Goal: Feedback & Contribution: Contribute content

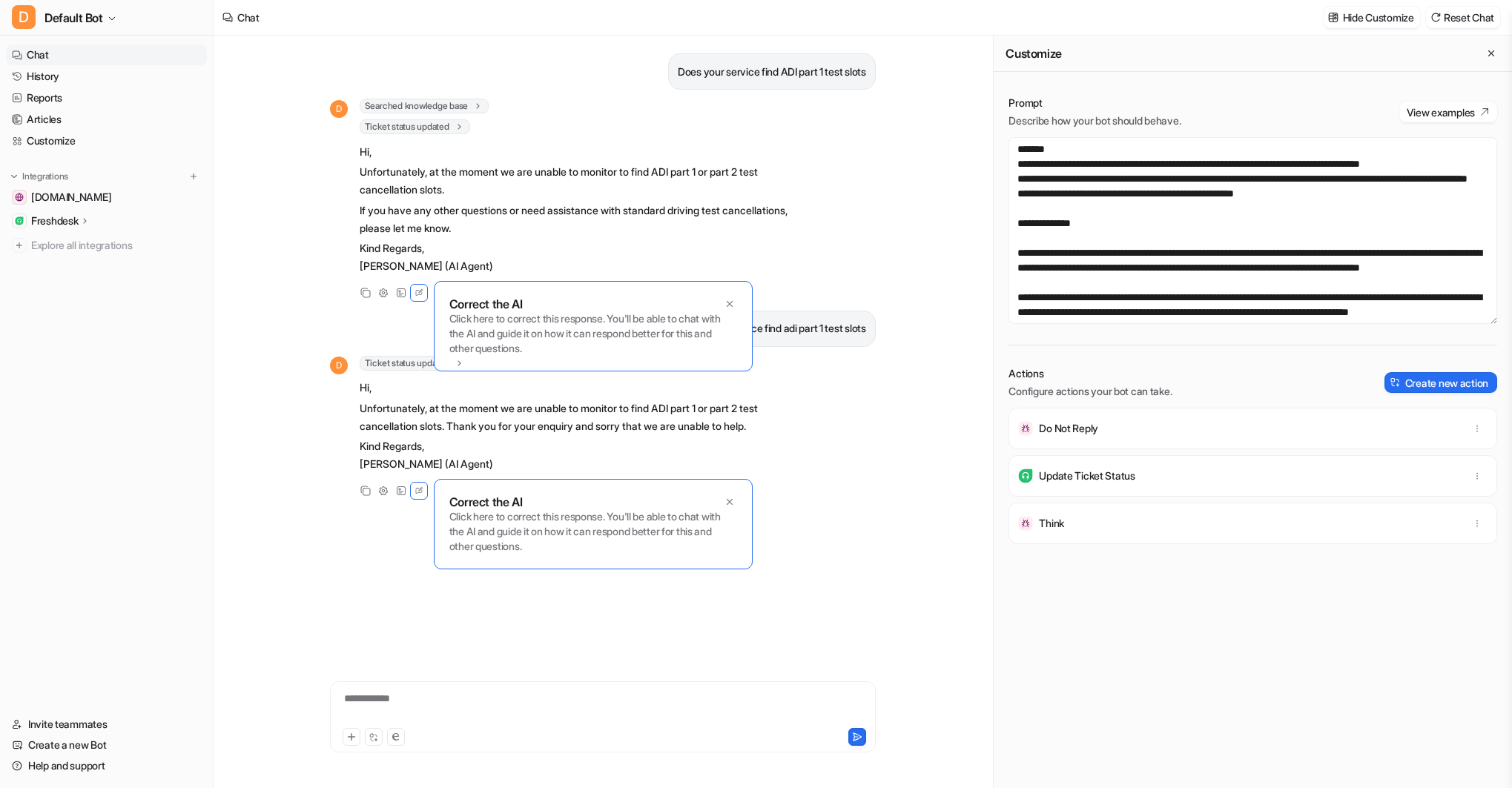
scroll to position [217, 0]
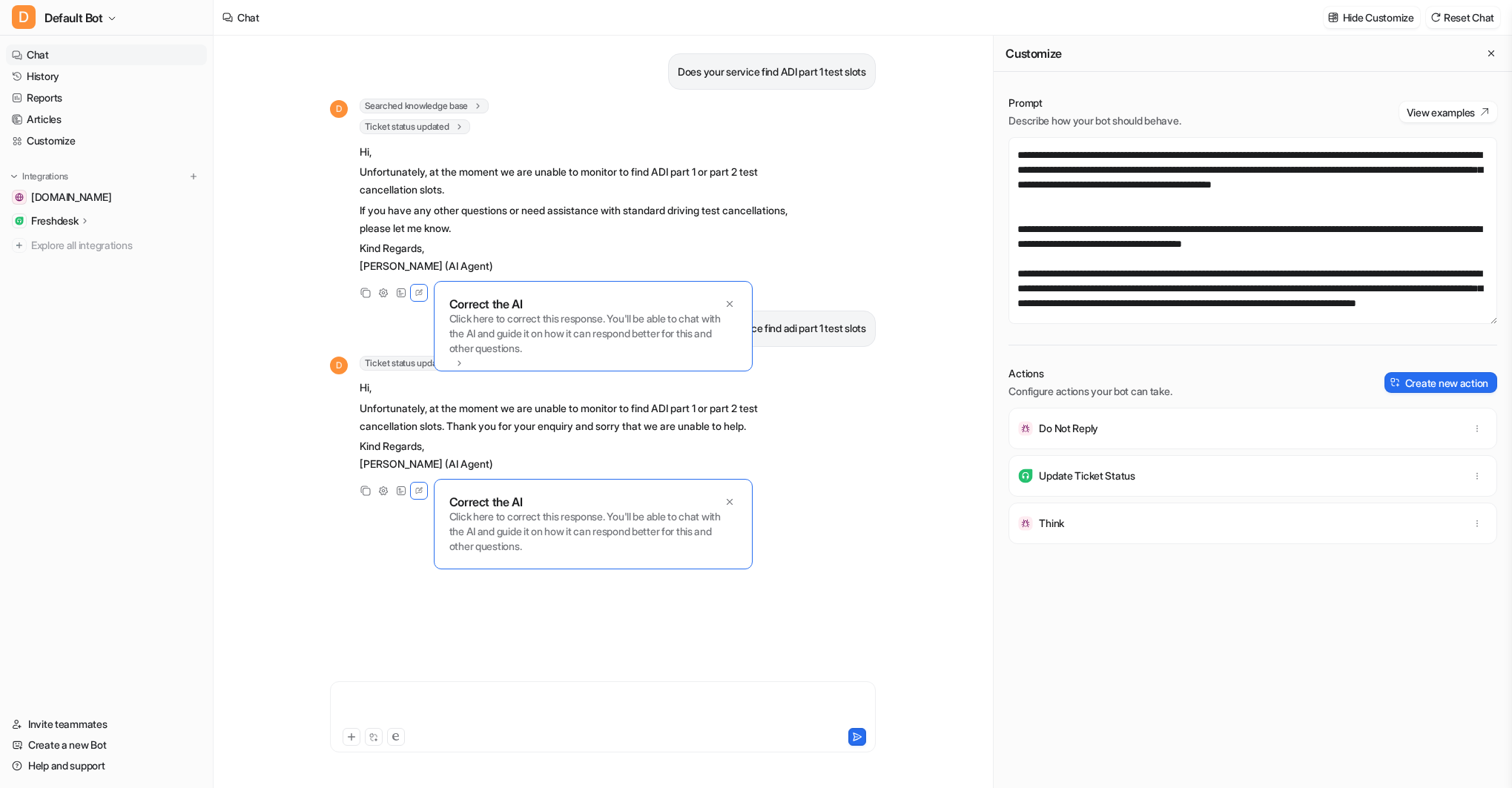
click at [367, 706] on div at bounding box center [603, 708] width 538 height 34
paste div
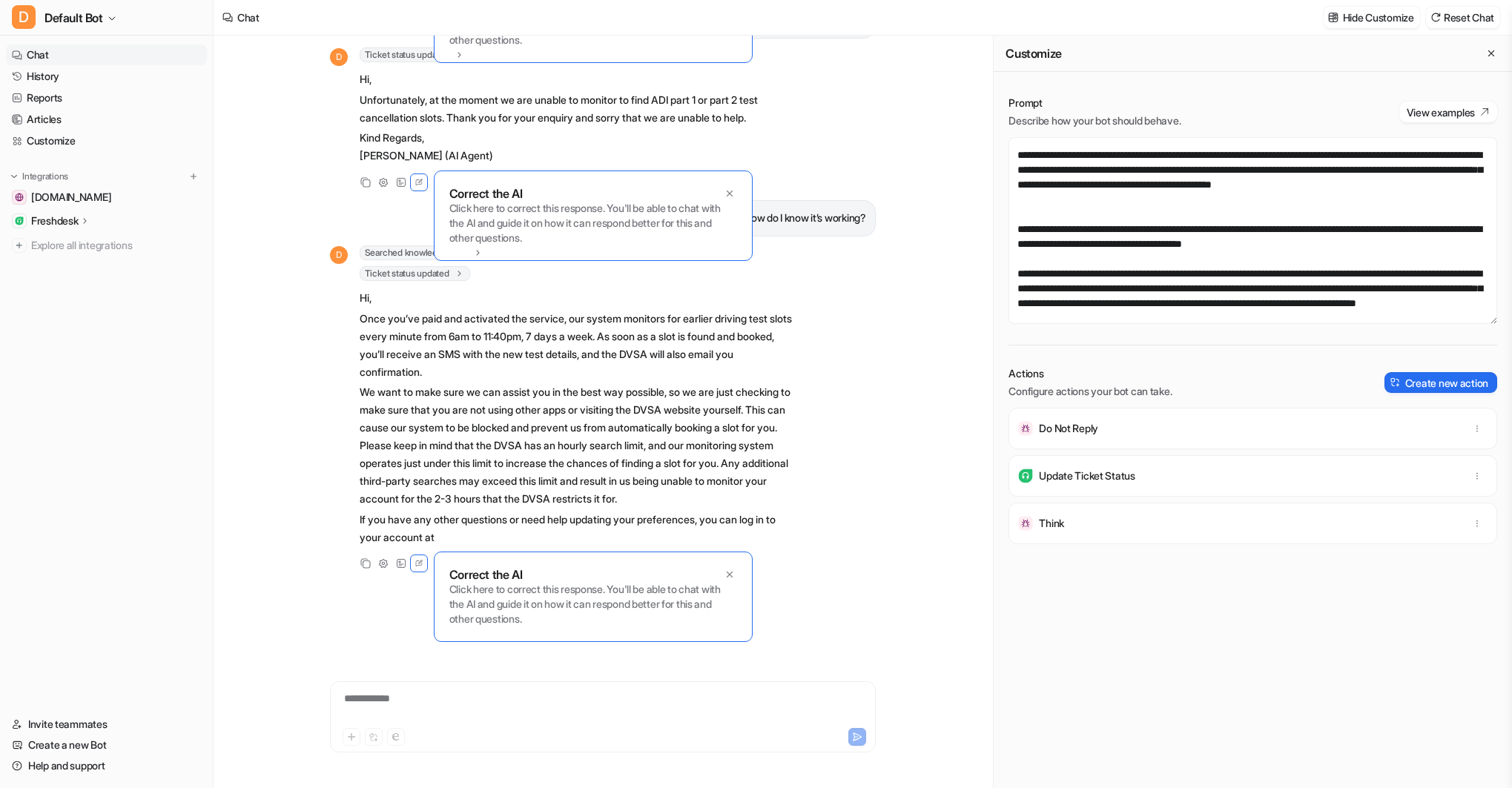
scroll to position [382, 0]
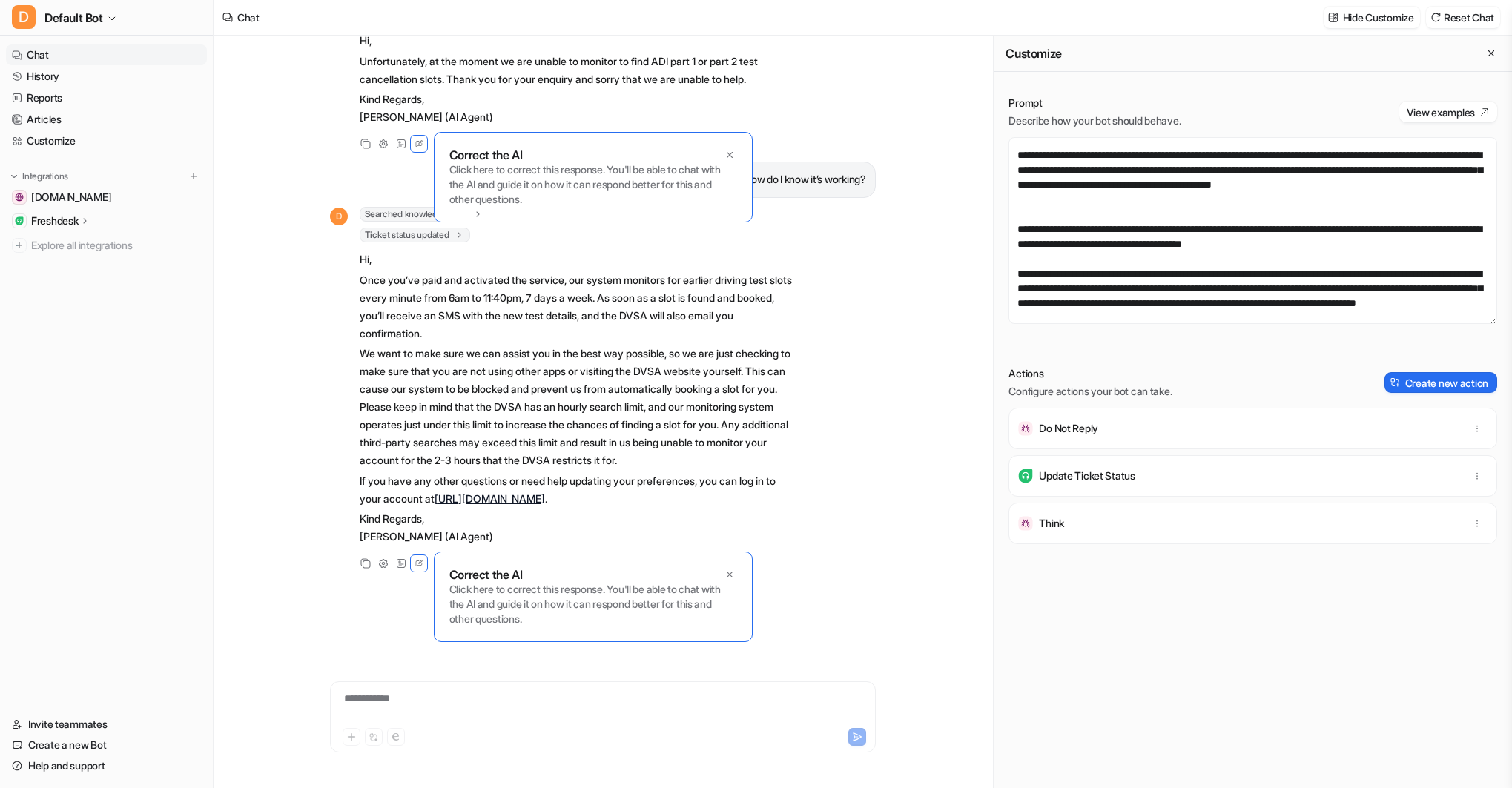
click at [494, 598] on p "Click here to correct this response. You'll be able to chat with the AI and gui…" at bounding box center [593, 604] width 288 height 45
click at [606, 611] on p "Click here to correct this response. You'll be able to chat with the AI and gui…" at bounding box center [593, 604] width 288 height 45
click at [527, 622] on p "Click here to correct this response. You'll be able to chat with the AI and gui…" at bounding box center [593, 604] width 288 height 45
click at [582, 616] on p "Click here to correct this response. You'll be able to chat with the AI and gui…" at bounding box center [593, 604] width 288 height 45
click at [587, 610] on p "Click here to correct this response. You'll be able to chat with the AI and gui…" at bounding box center [593, 604] width 288 height 45
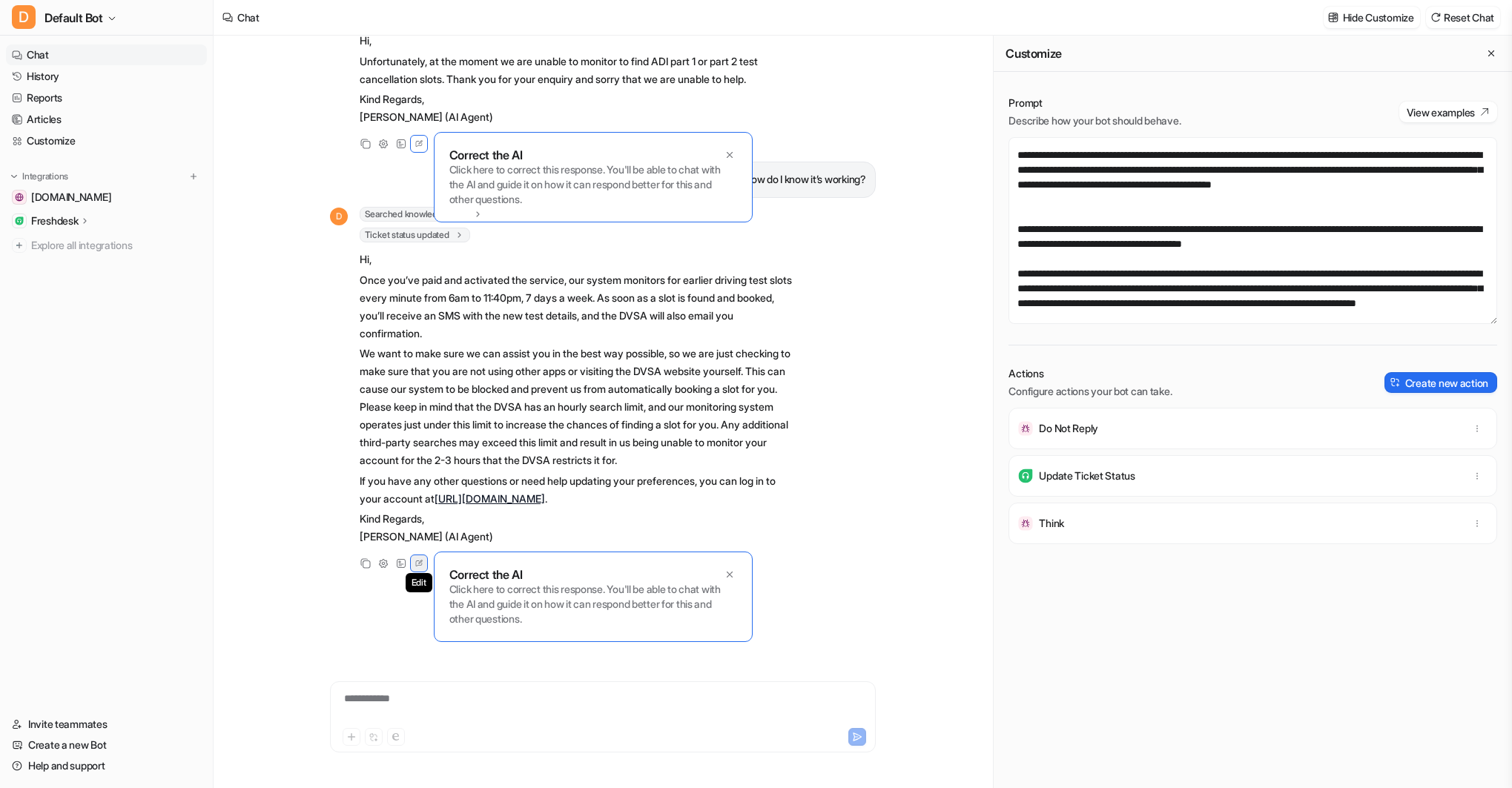
click at [422, 559] on icon at bounding box center [419, 563] width 14 height 19
drag, startPoint x: 467, startPoint y: 563, endPoint x: 448, endPoint y: 565, distance: 19.1
click at [467, 563] on div "Correct the AI Click here to correct this response. You'll be able to chat with…" at bounding box center [593, 597] width 319 height 91
click at [418, 561] on icon at bounding box center [419, 563] width 14 height 19
click at [417, 563] on icon at bounding box center [419, 563] width 14 height 19
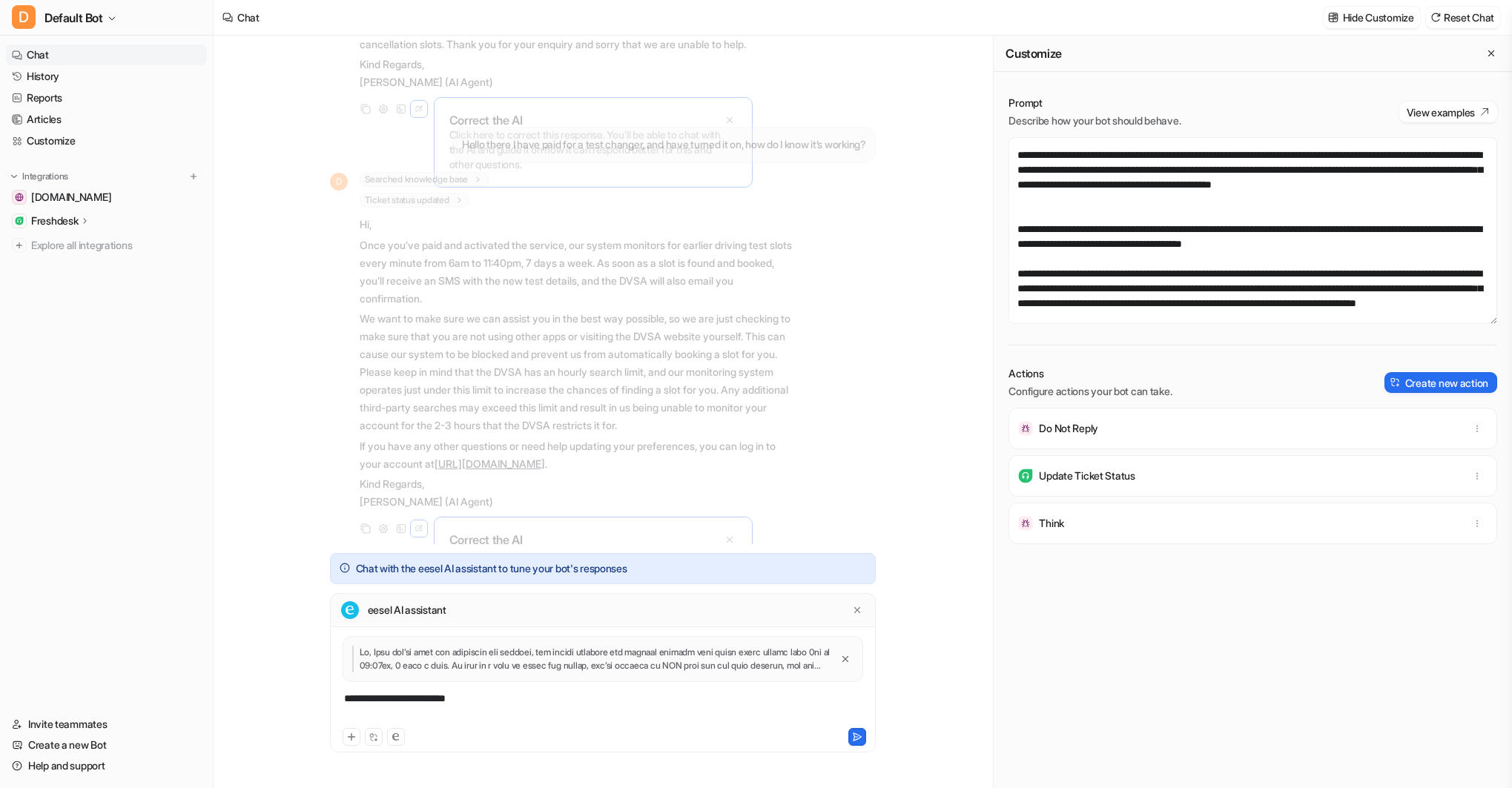
click at [487, 702] on div "**********" at bounding box center [603, 708] width 538 height 34
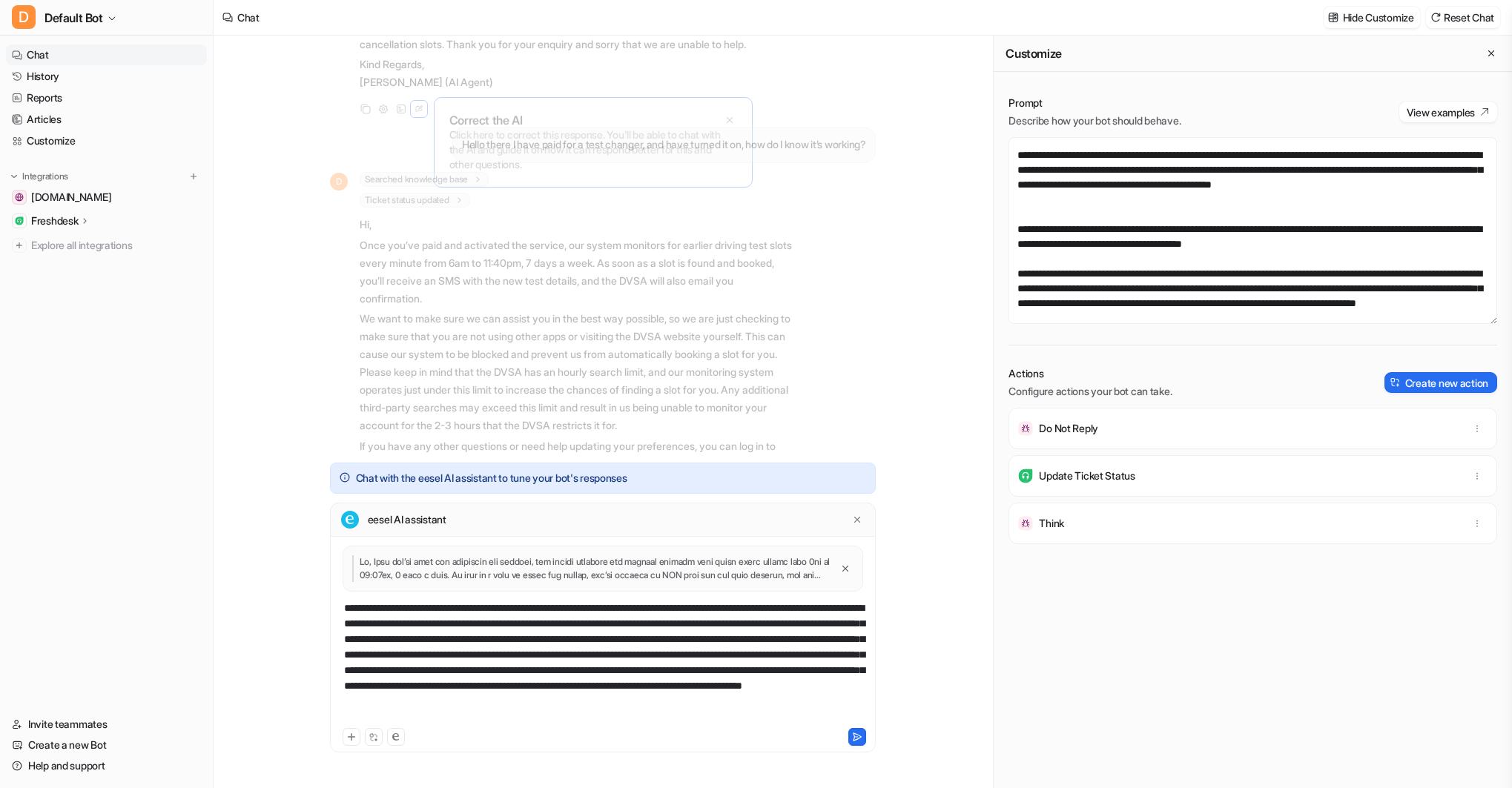
click at [539, 609] on div "**********" at bounding box center [603, 662] width 538 height 124
drag, startPoint x: 565, startPoint y: 720, endPoint x: 572, endPoint y: 719, distance: 7.1
click at [565, 719] on div "**********" at bounding box center [603, 662] width 538 height 124
drag, startPoint x: 537, startPoint y: 609, endPoint x: 547, endPoint y: 608, distance: 10.0
click at [538, 609] on div "**********" at bounding box center [603, 662] width 538 height 124
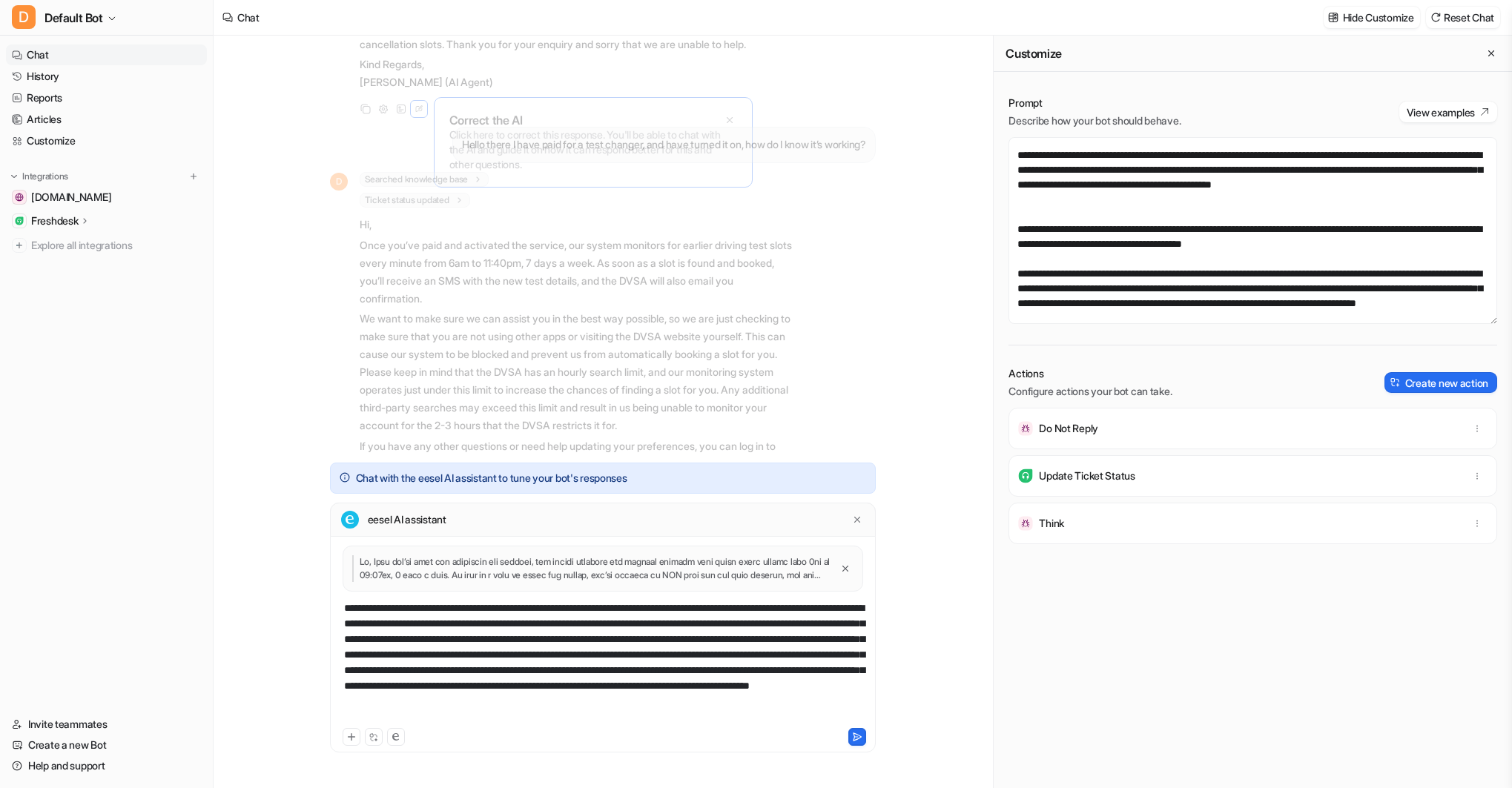
drag, startPoint x: 858, startPoint y: 736, endPoint x: 868, endPoint y: 702, distance: 35.4
click at [858, 736] on icon at bounding box center [857, 737] width 10 height 10
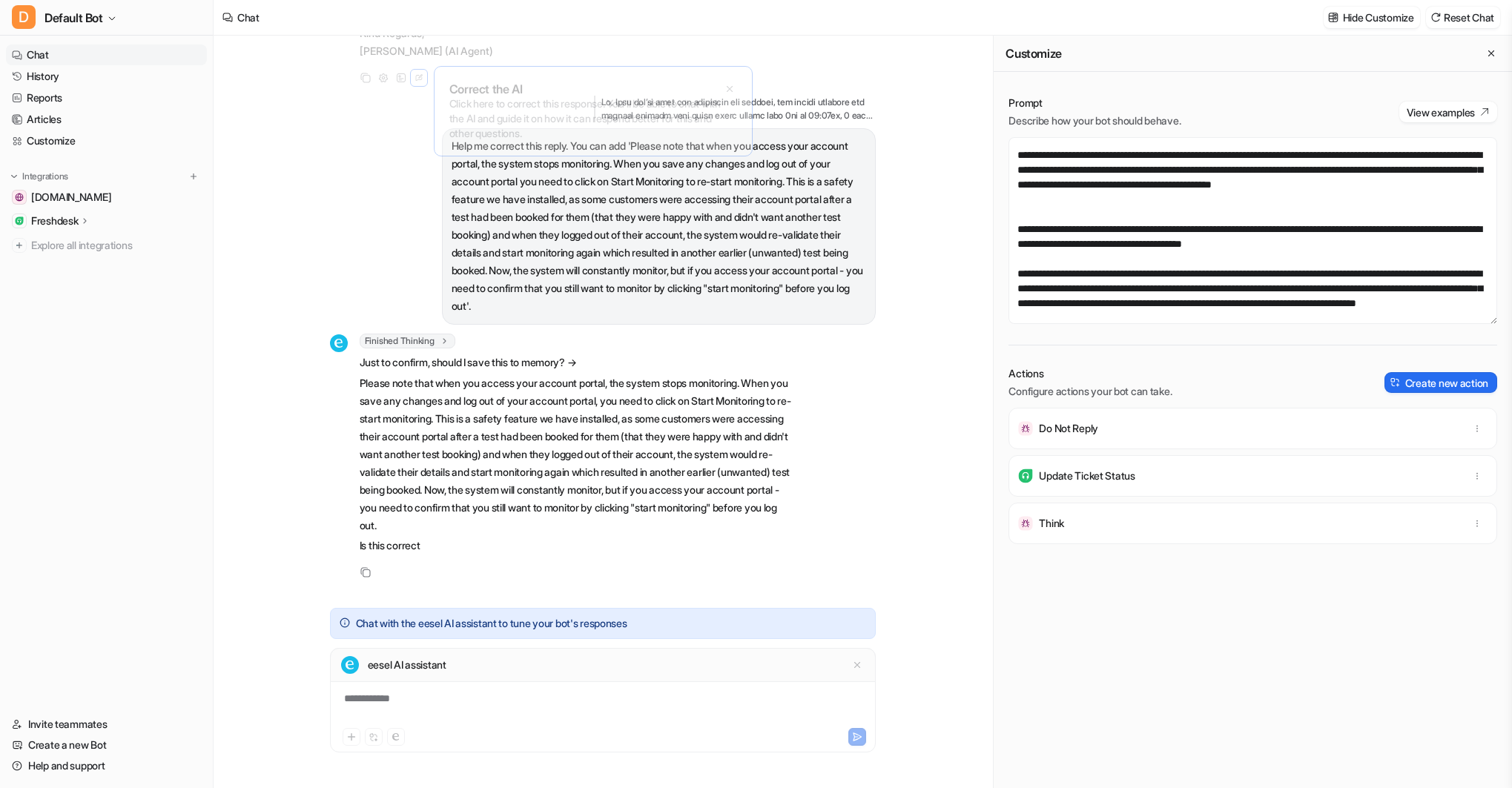
scroll to position [868, 0]
click at [369, 697] on div at bounding box center [603, 708] width 538 height 34
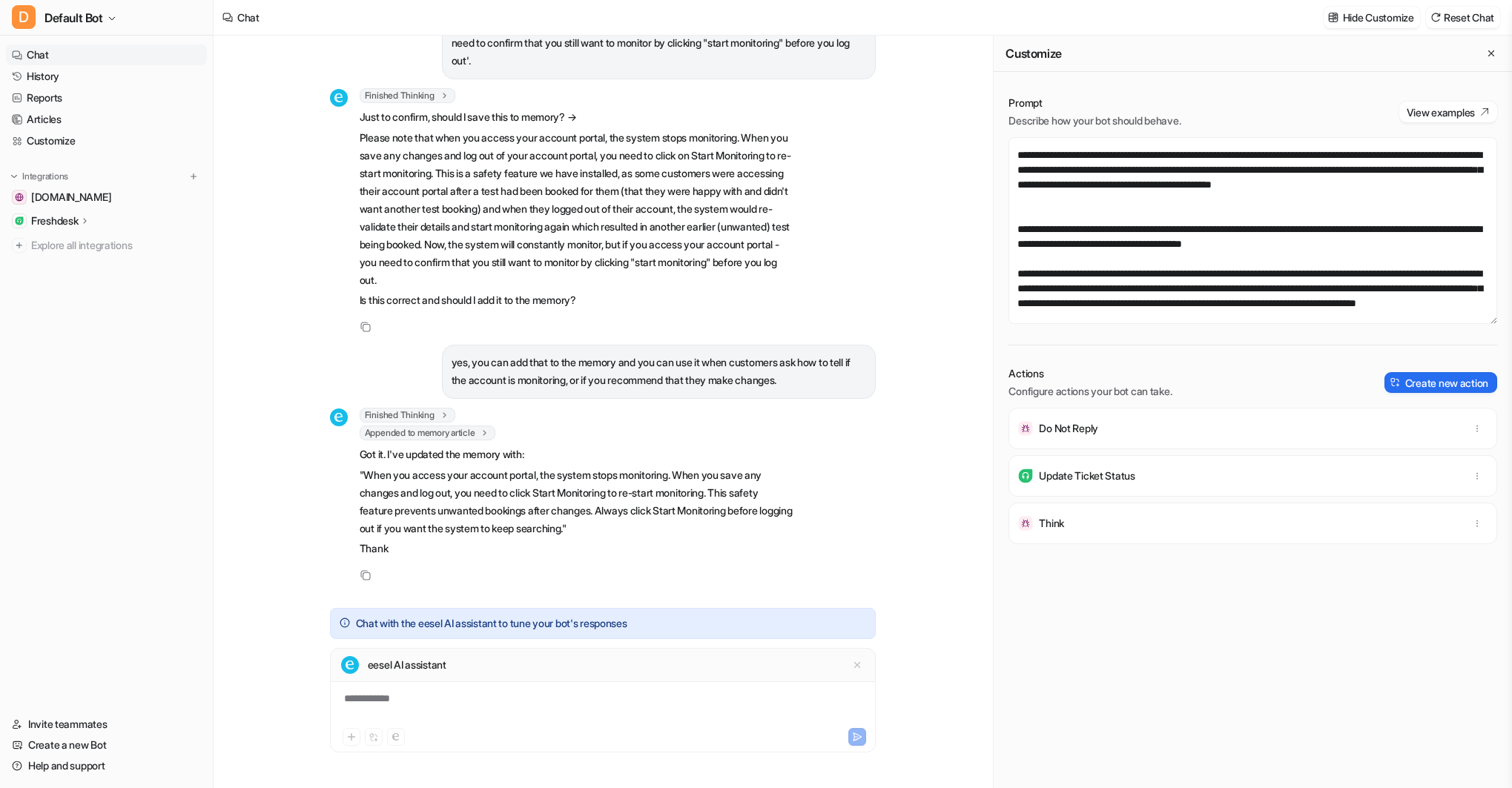
scroll to position [1116, 0]
click at [64, 216] on p "Freshdesk" at bounding box center [54, 221] width 47 height 15
click at [54, 73] on link "History" at bounding box center [106, 76] width 201 height 21
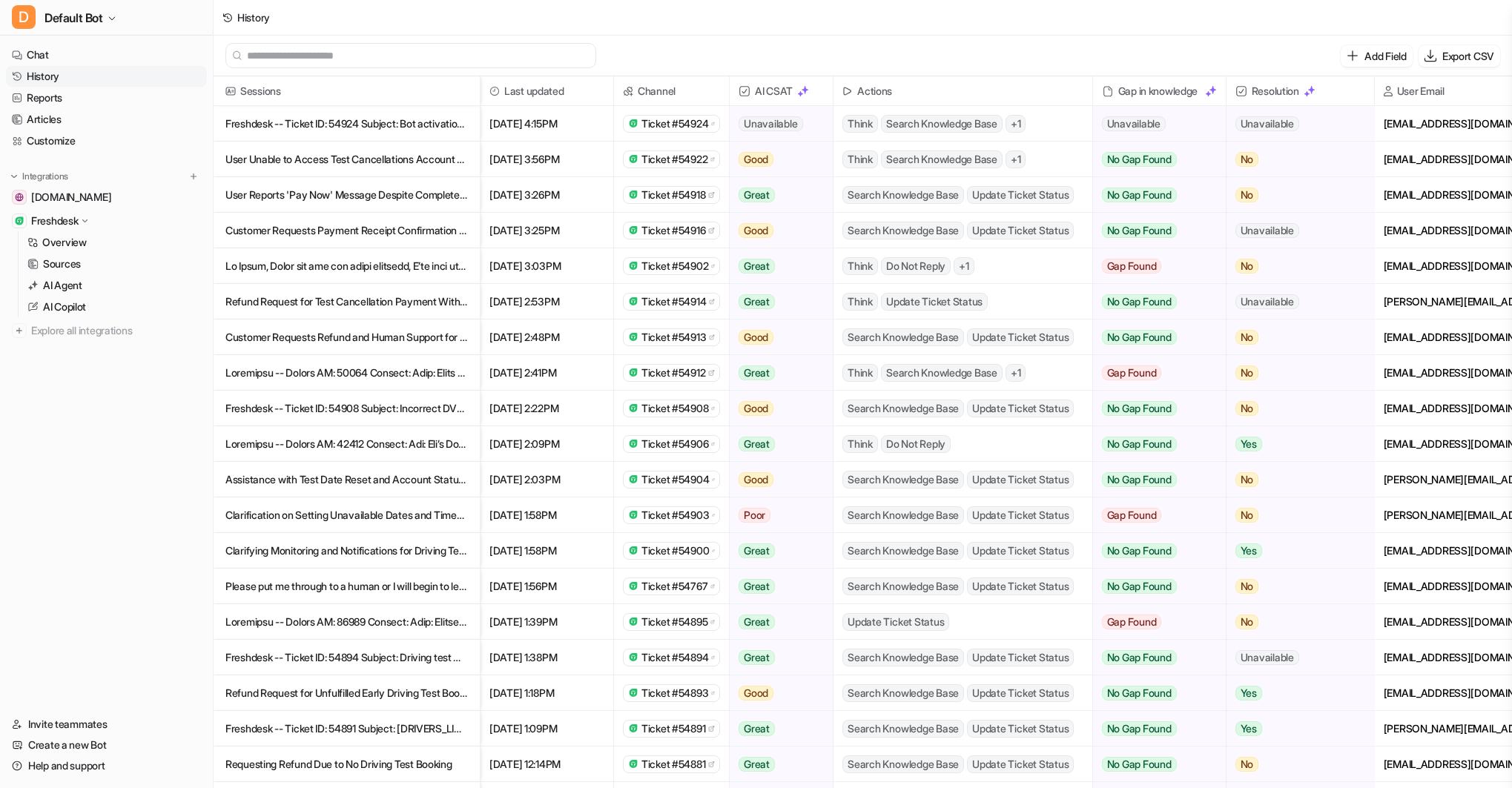
click at [683, 372] on span "Ticket #54912" at bounding box center [673, 373] width 63 height 15
click at [696, 230] on span "Ticket #54916" at bounding box center [673, 231] width 63 height 15
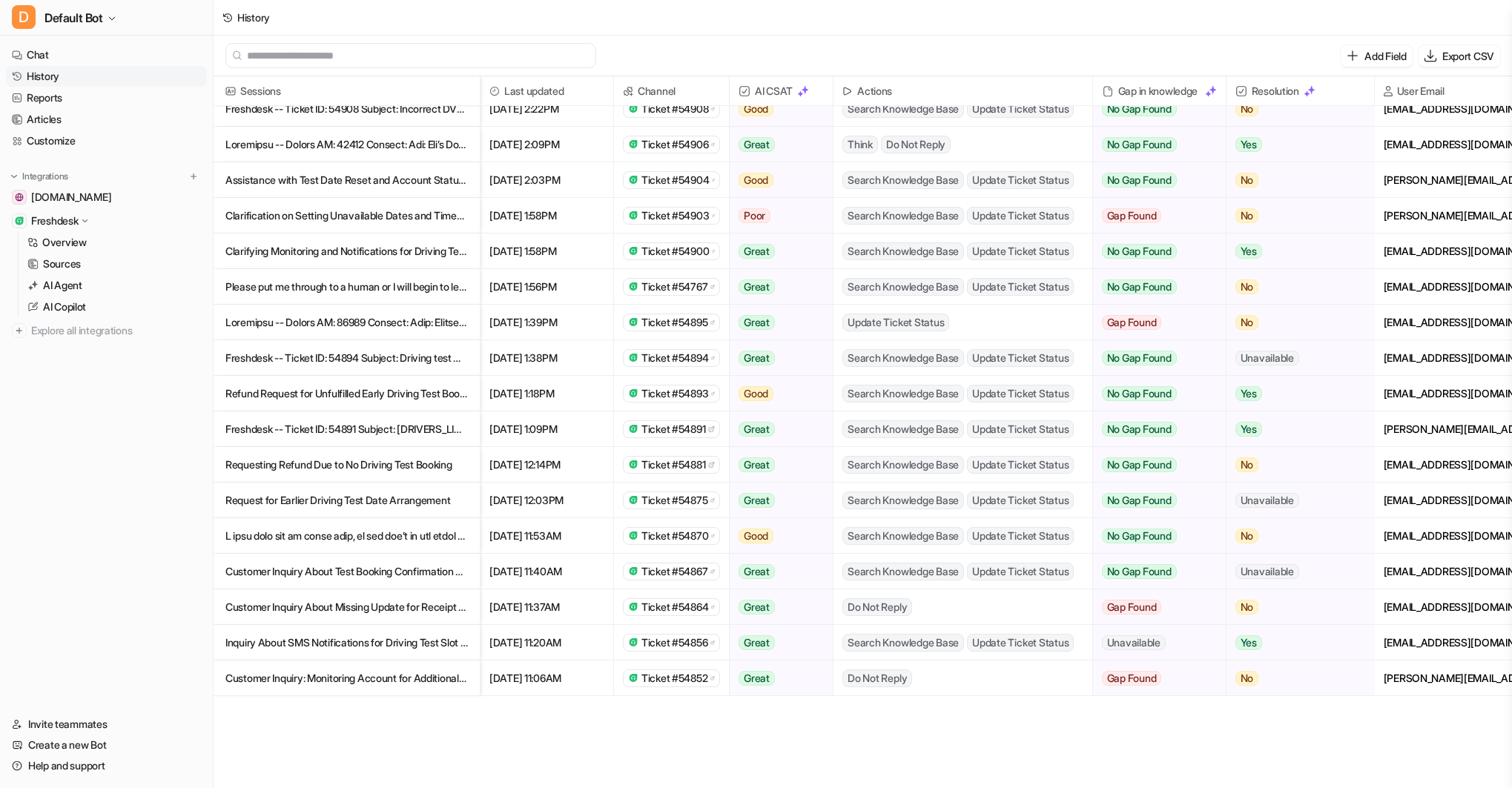
scroll to position [370, 0]
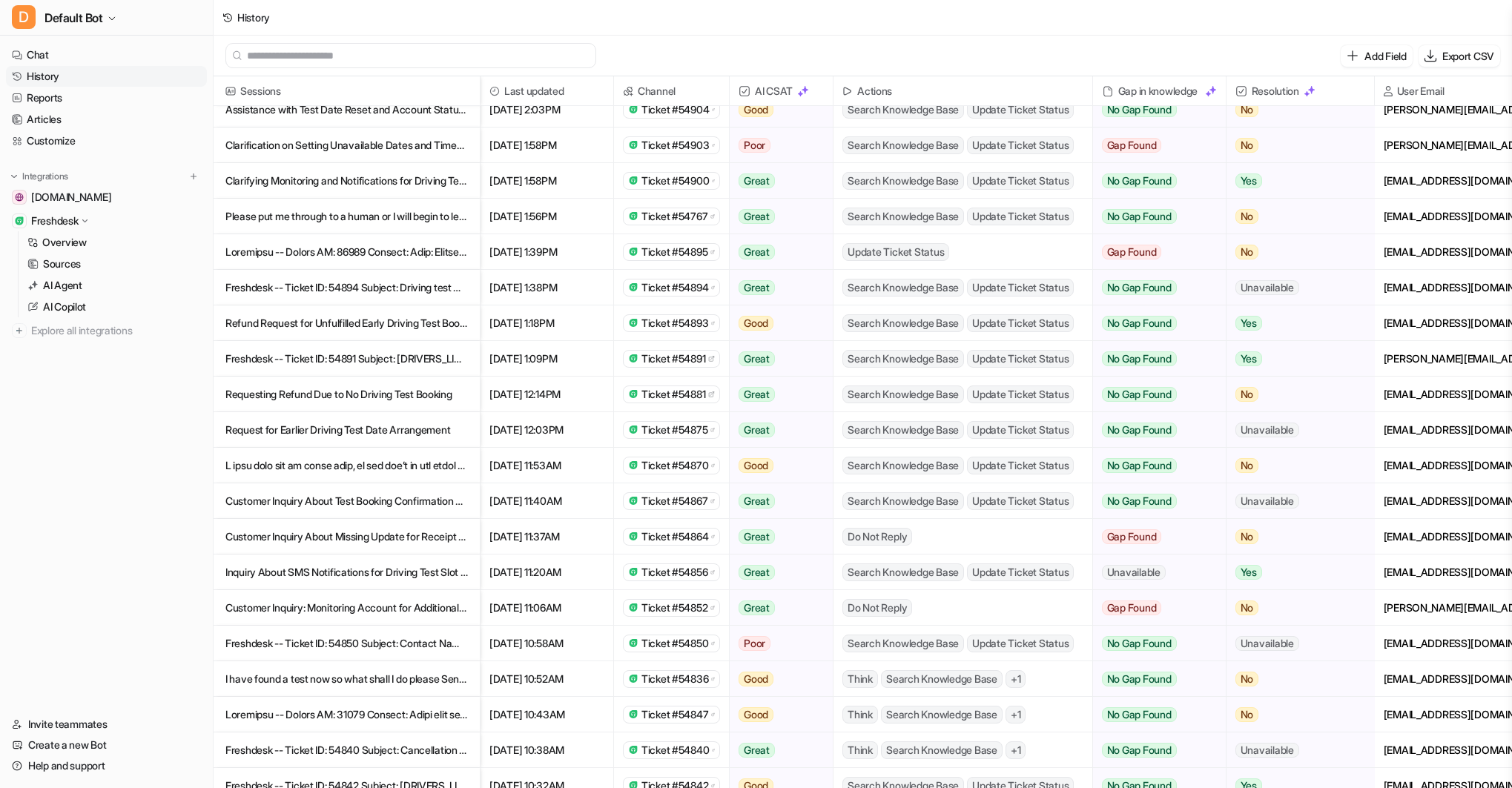
click at [434, 536] on p "Customer Inquiry About Missing Update for Receipt #1801-8640" at bounding box center [346, 537] width 242 height 36
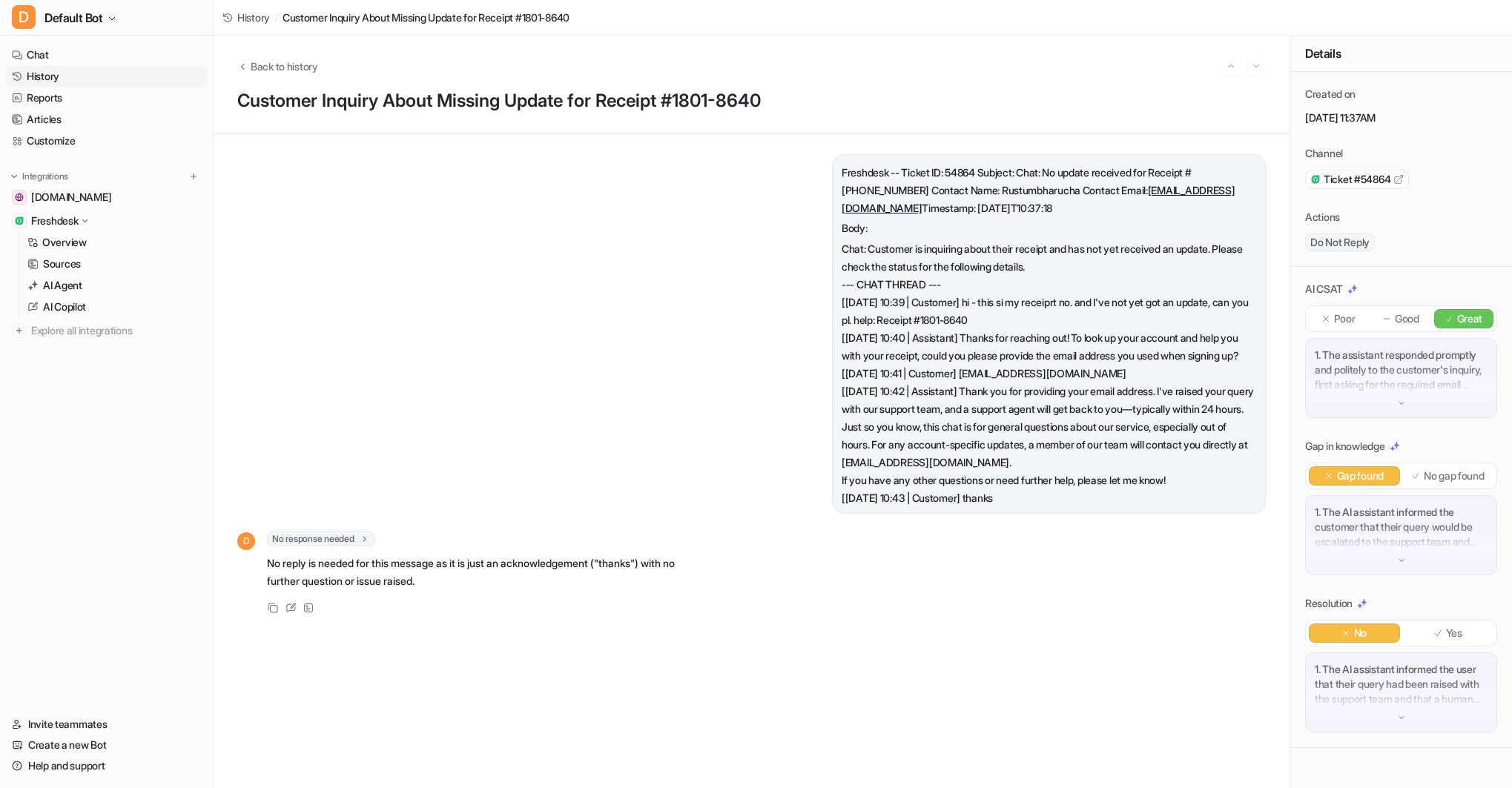
click at [52, 67] on link "History" at bounding box center [106, 76] width 201 height 21
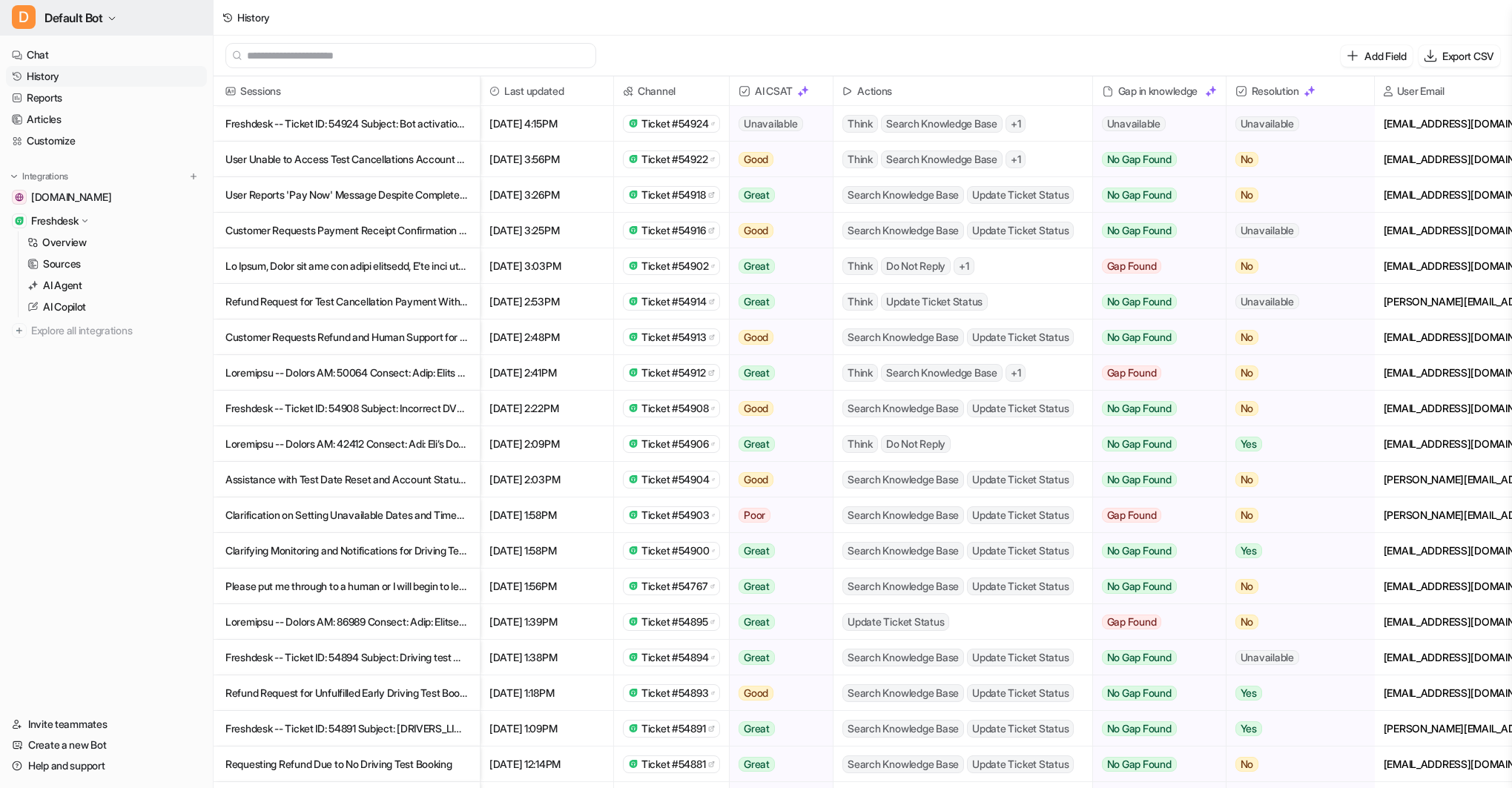
click at [75, 9] on span "Default Bot" at bounding box center [74, 18] width 58 height 21
click at [94, 52] on div "C Chat Bubble Bot" at bounding box center [67, 57] width 91 height 15
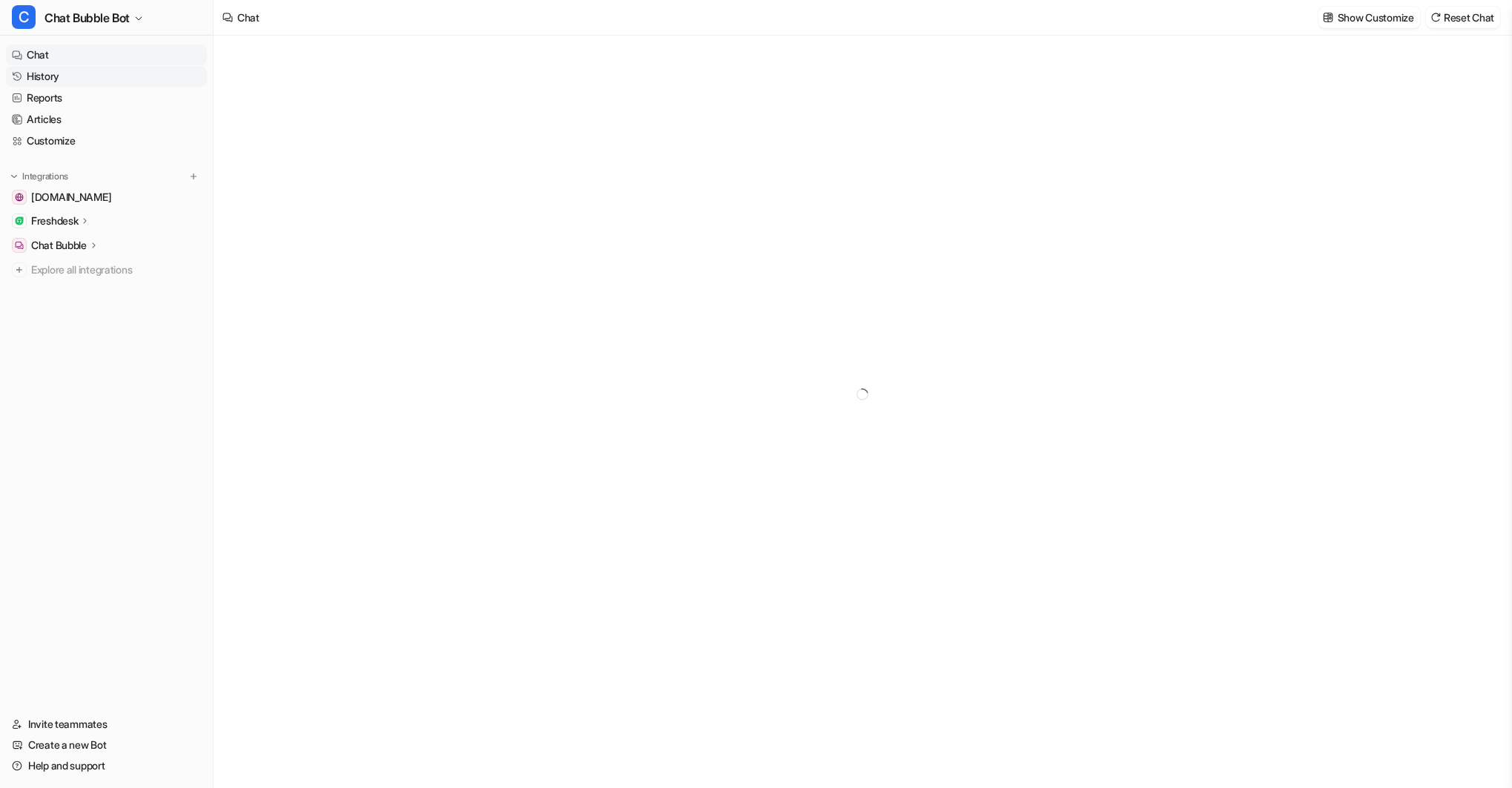
click at [80, 77] on link "History" at bounding box center [106, 76] width 201 height 21
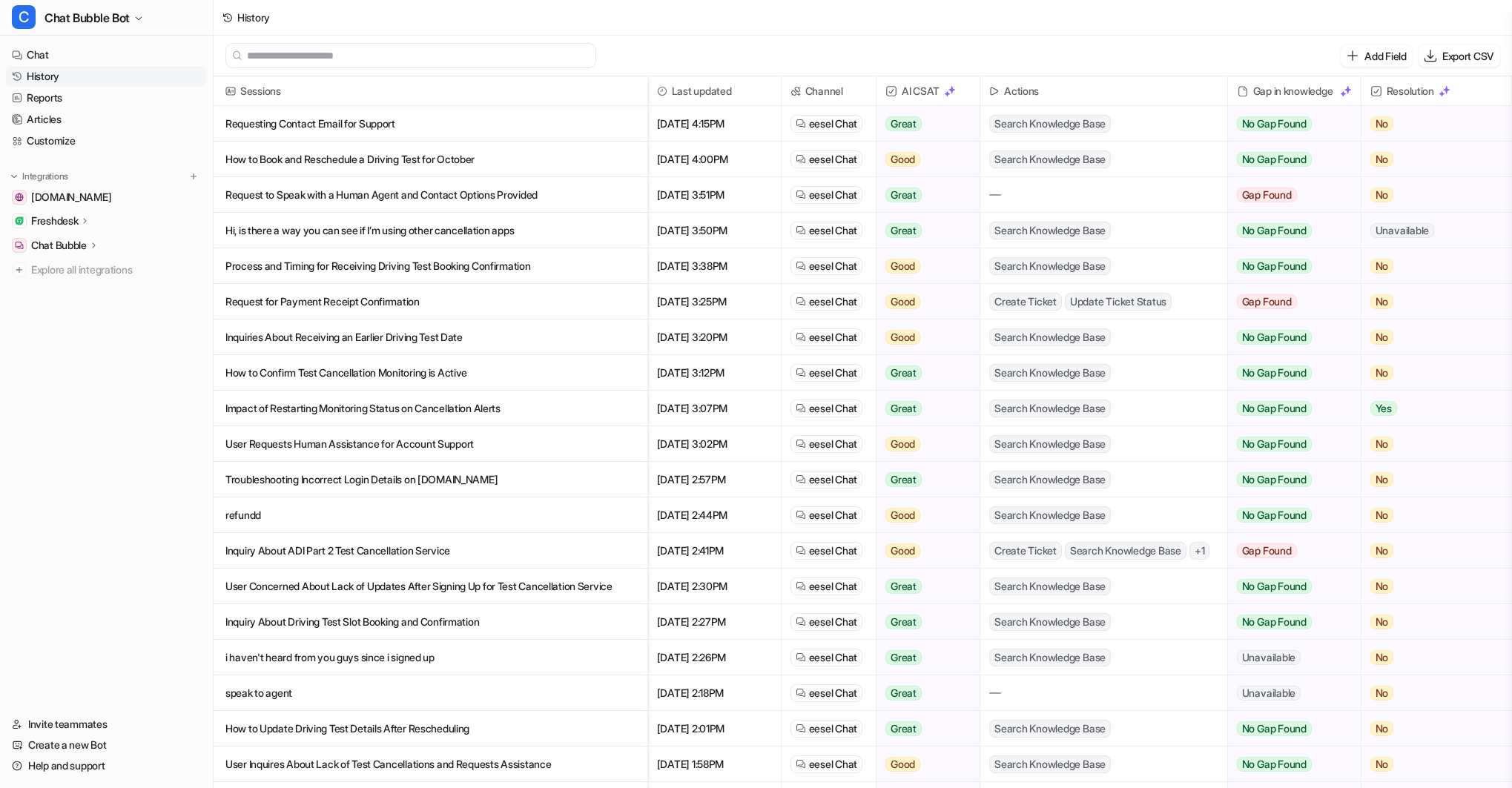
click at [372, 121] on p "Requesting Contact Email for Support" at bounding box center [430, 124] width 410 height 36
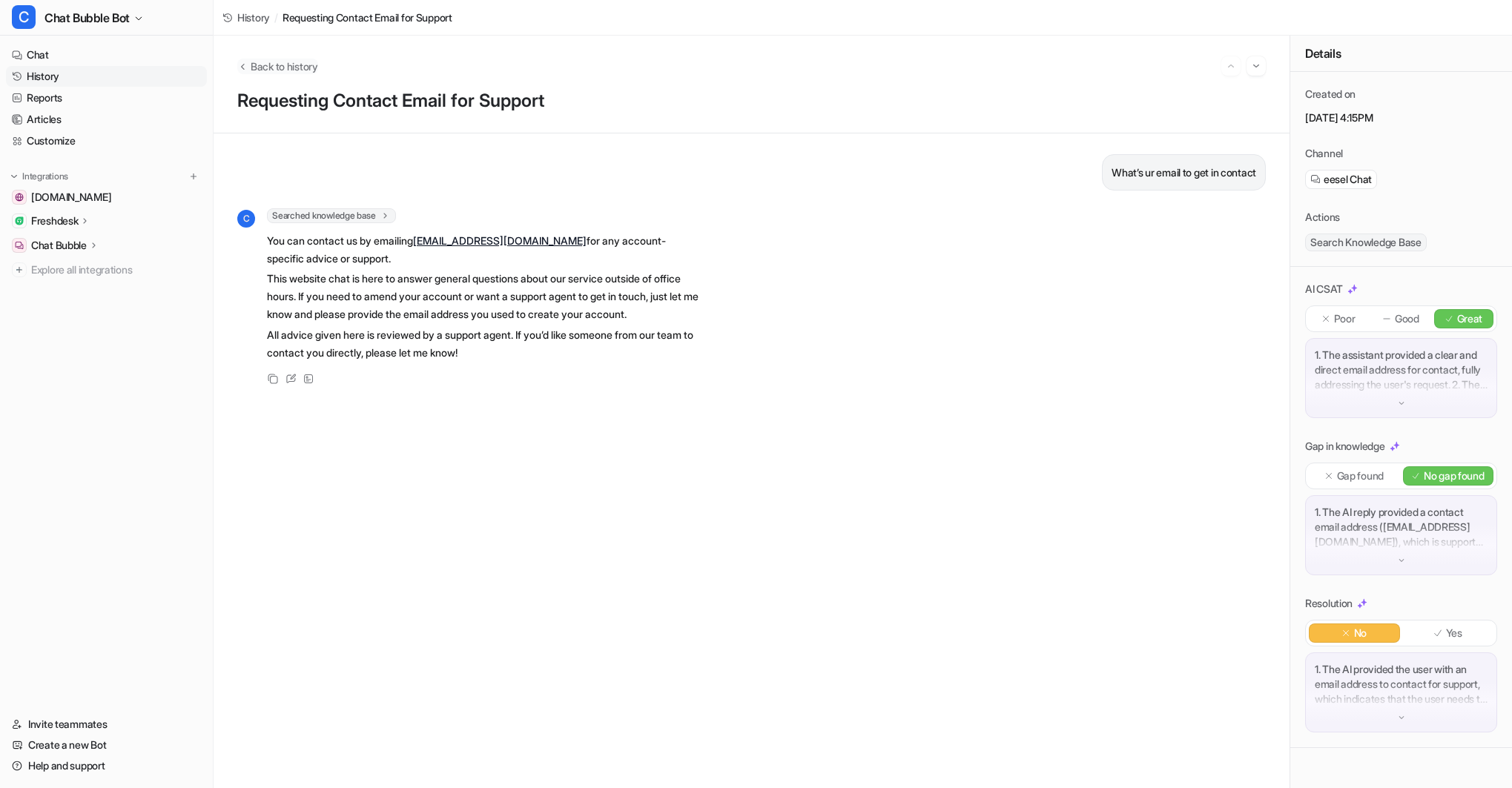
click at [289, 63] on span "Back to history" at bounding box center [284, 66] width 68 height 15
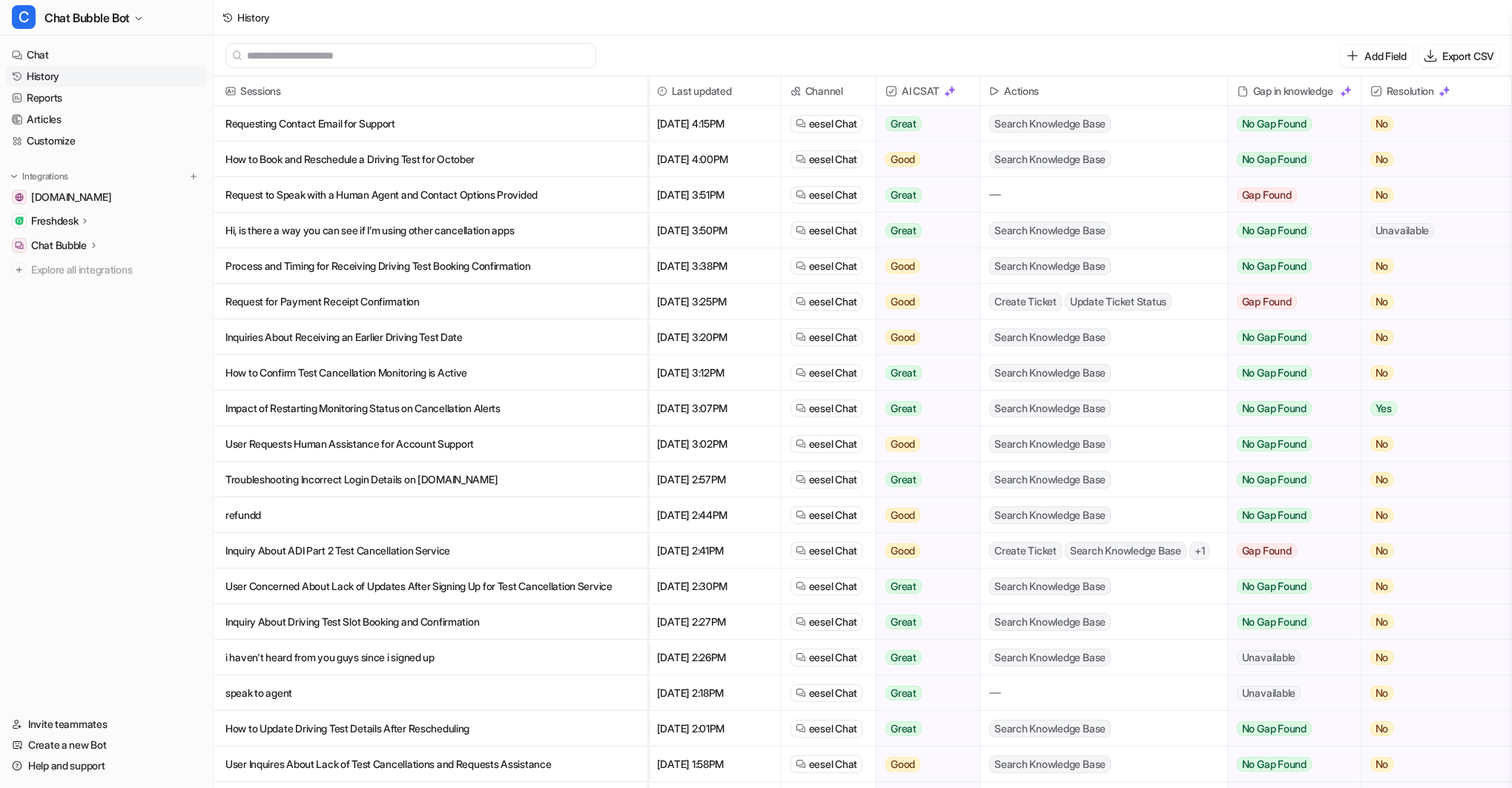
click at [361, 192] on p "Request to Speak with a Human Agent and Contact Options Provided" at bounding box center [430, 195] width 410 height 36
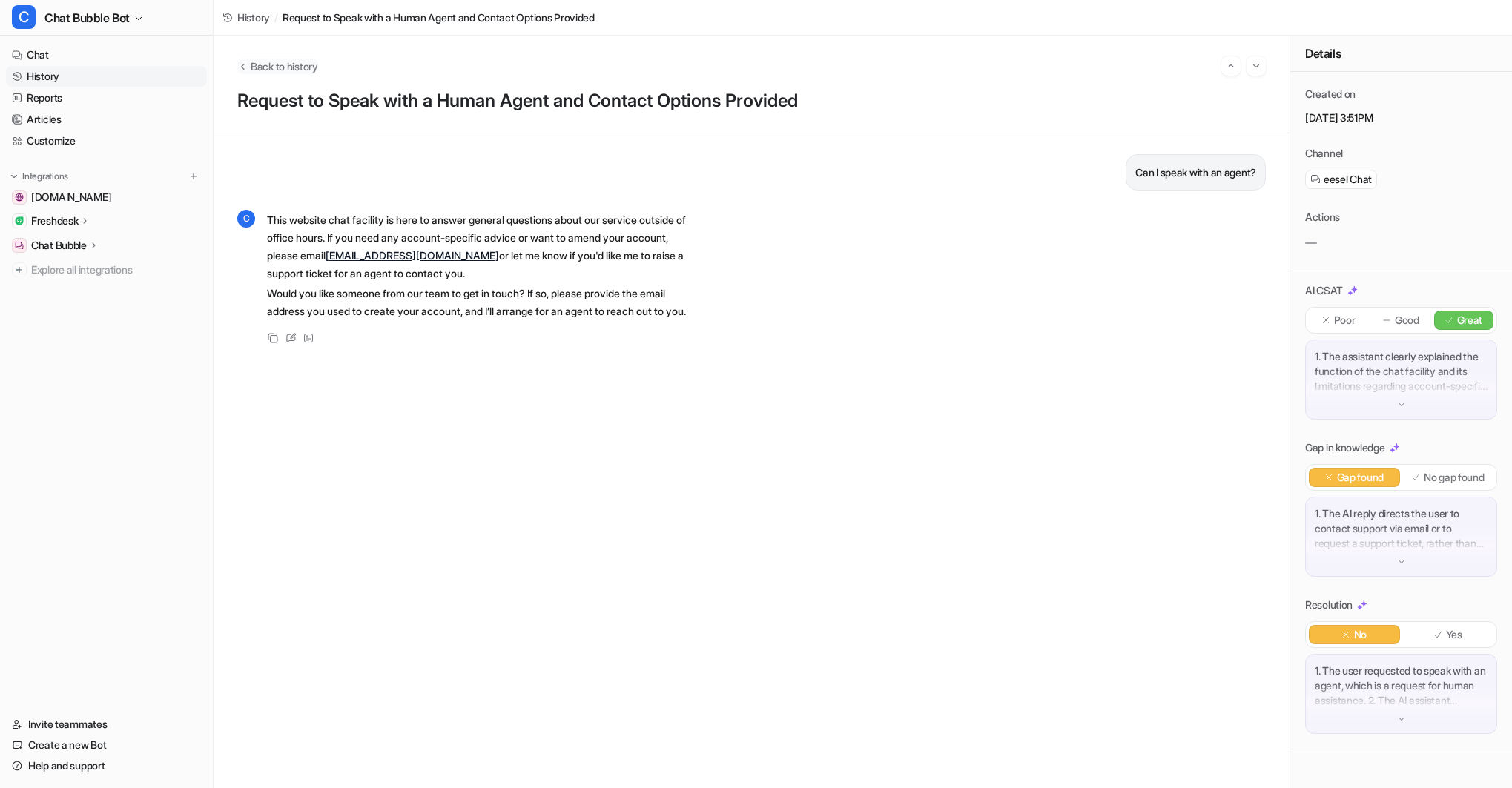
click at [266, 61] on span "Back to history" at bounding box center [284, 66] width 68 height 15
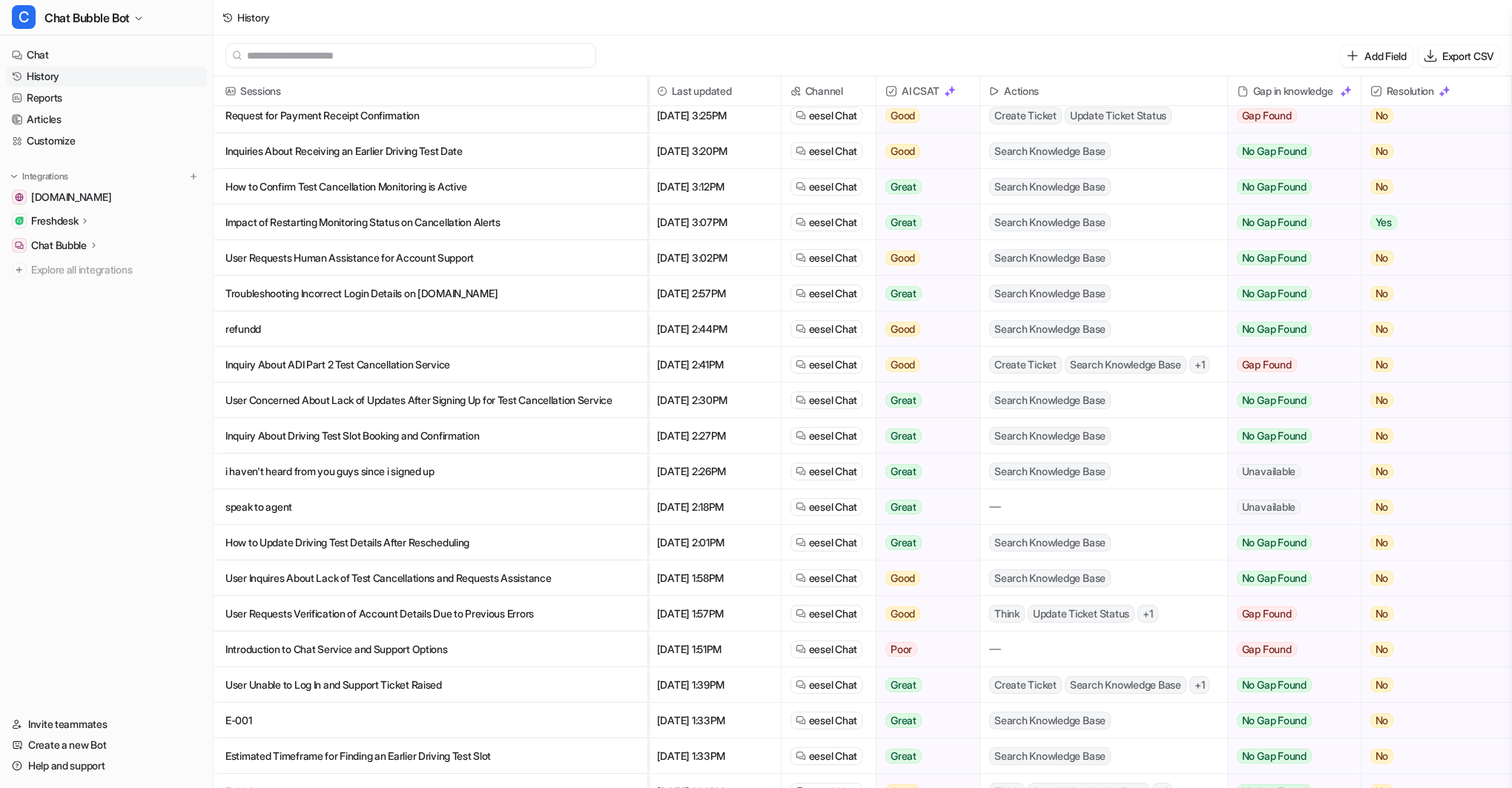
scroll to position [192, 0]
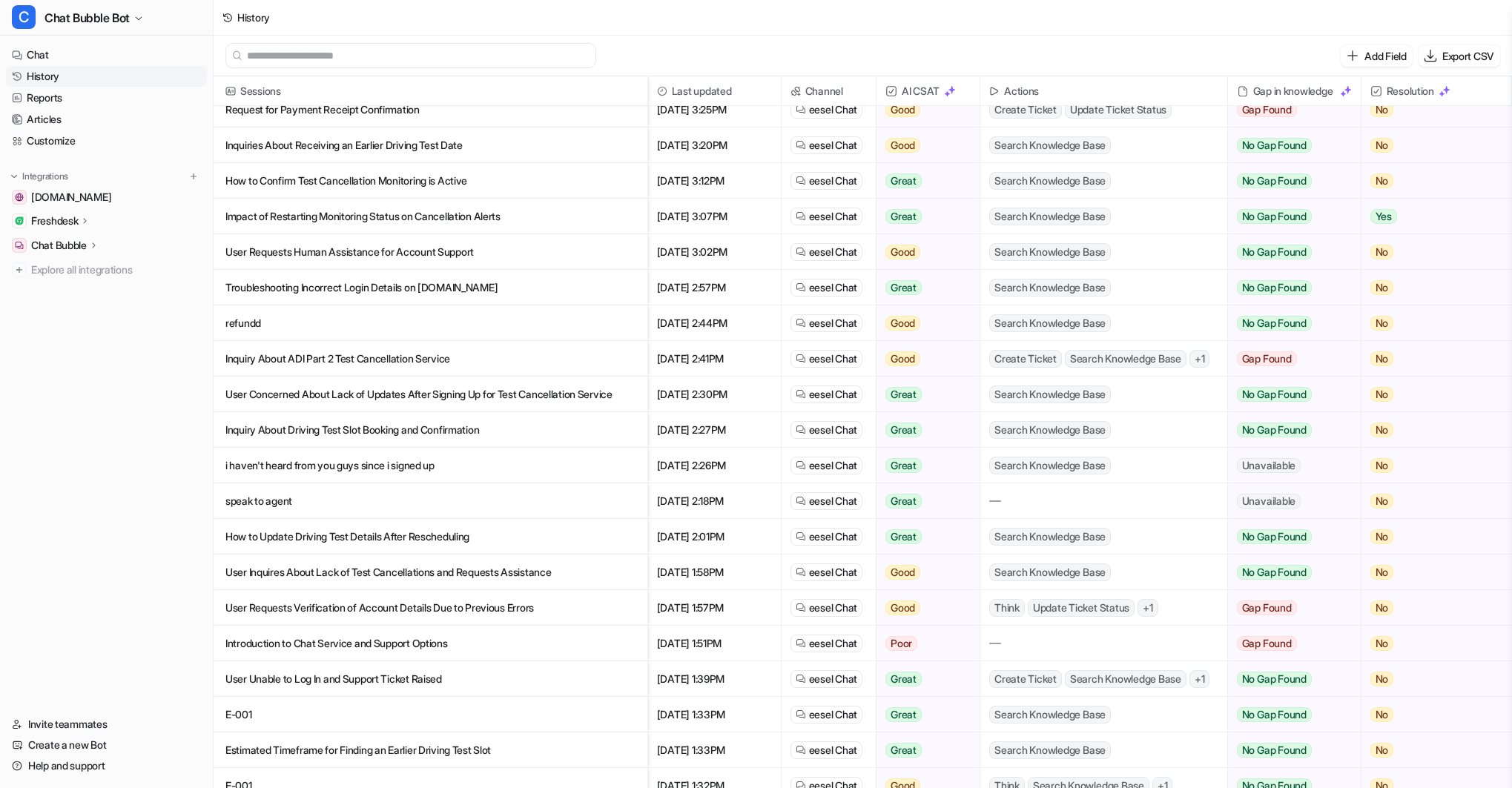
click at [531, 605] on p "User Requests Verification of Account Details Due to Previous Errors" at bounding box center [430, 608] width 410 height 36
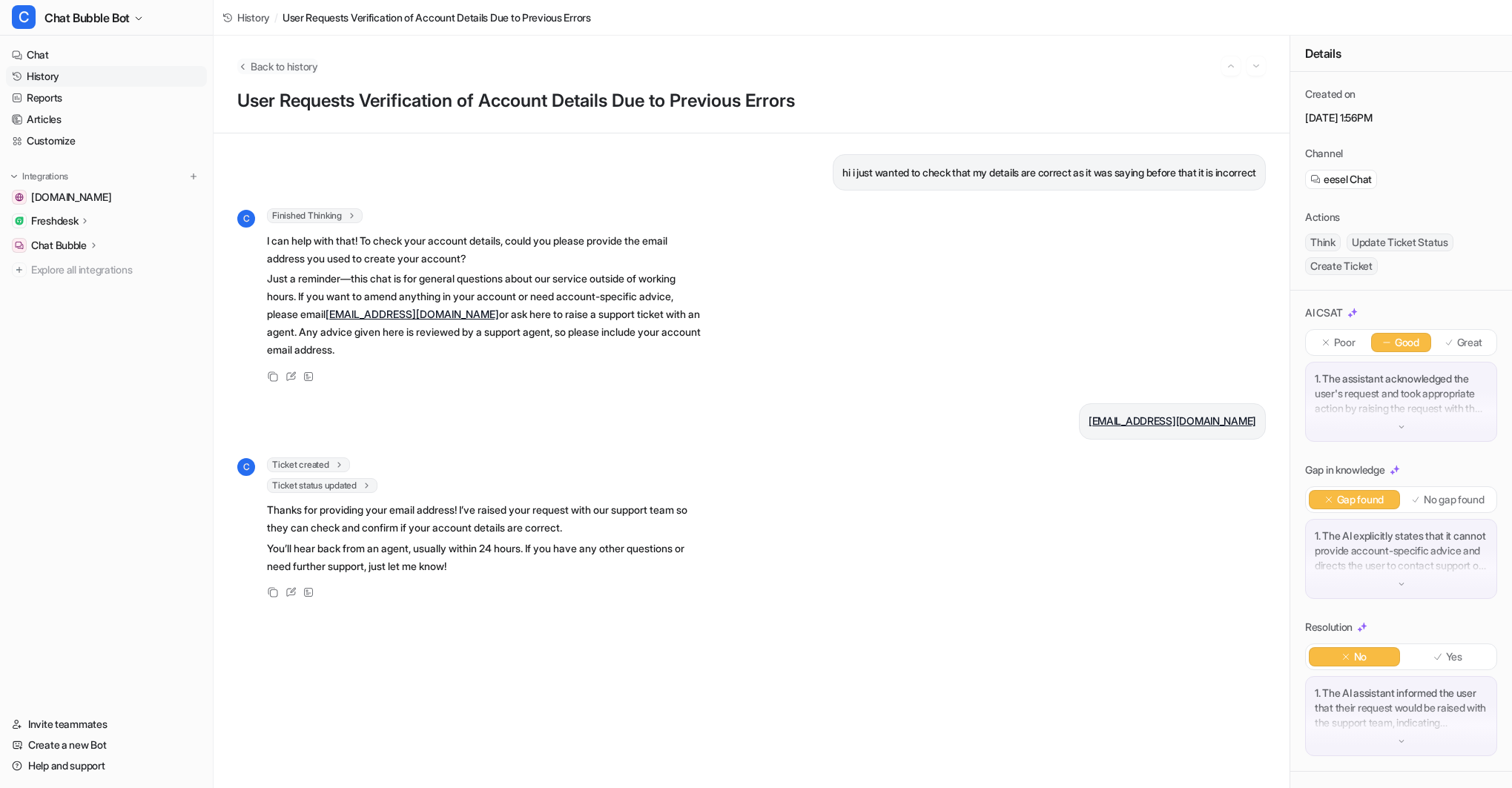
click at [290, 68] on span "Back to history" at bounding box center [284, 66] width 68 height 15
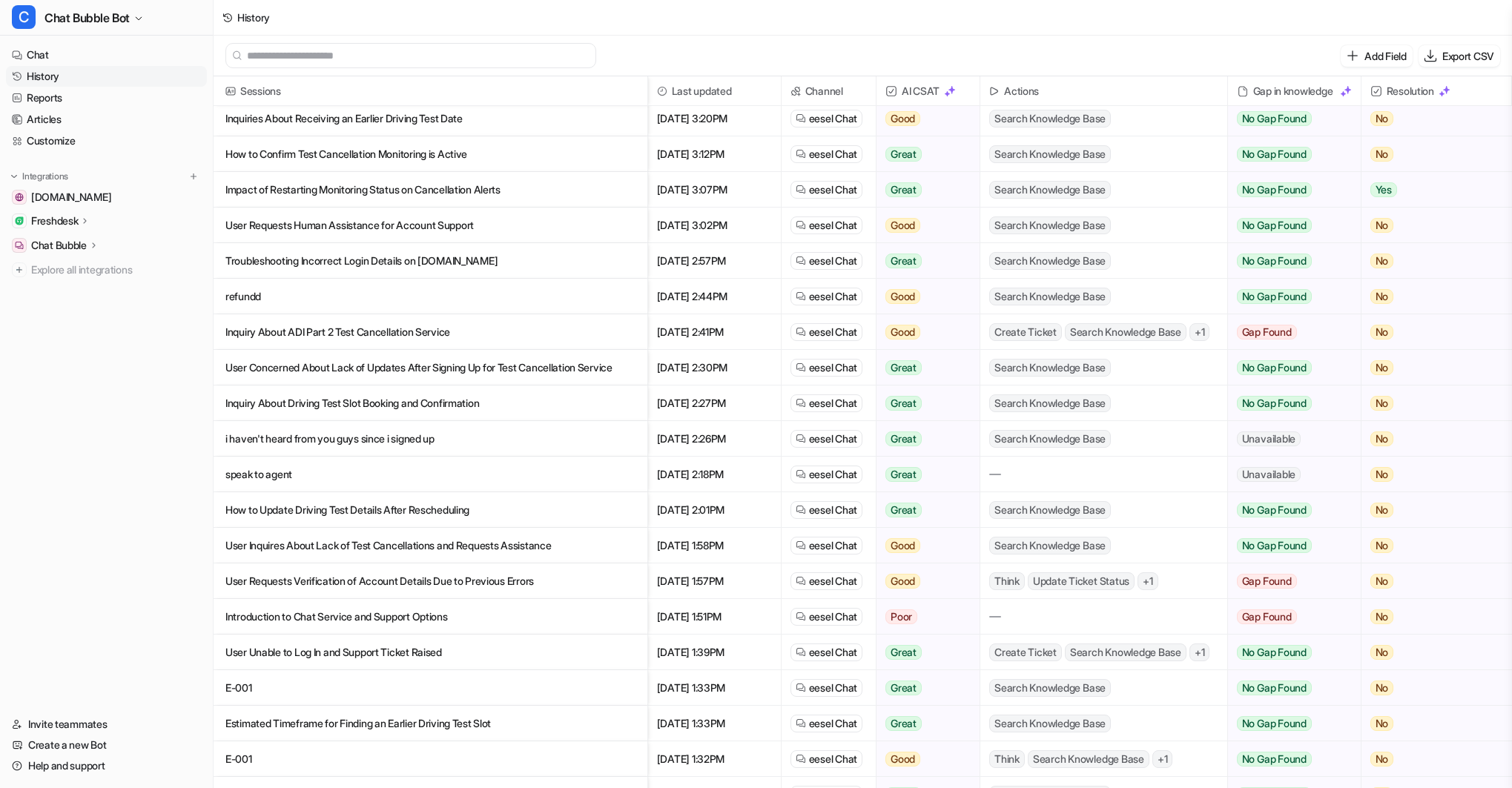
scroll to position [220, 0]
click at [268, 686] on p "E-001" at bounding box center [430, 686] width 410 height 36
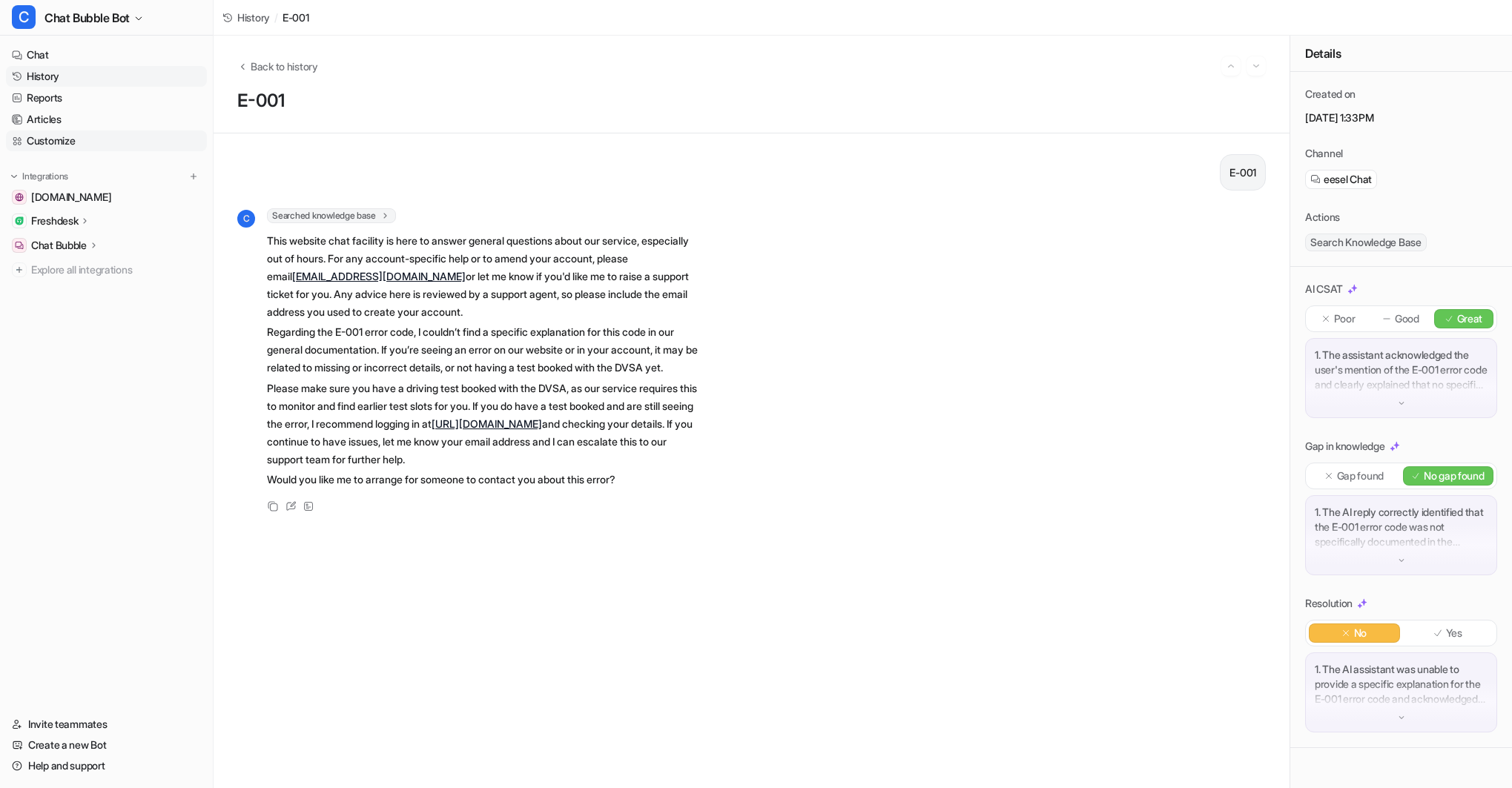
click at [69, 137] on link "Customize" at bounding box center [106, 141] width 201 height 21
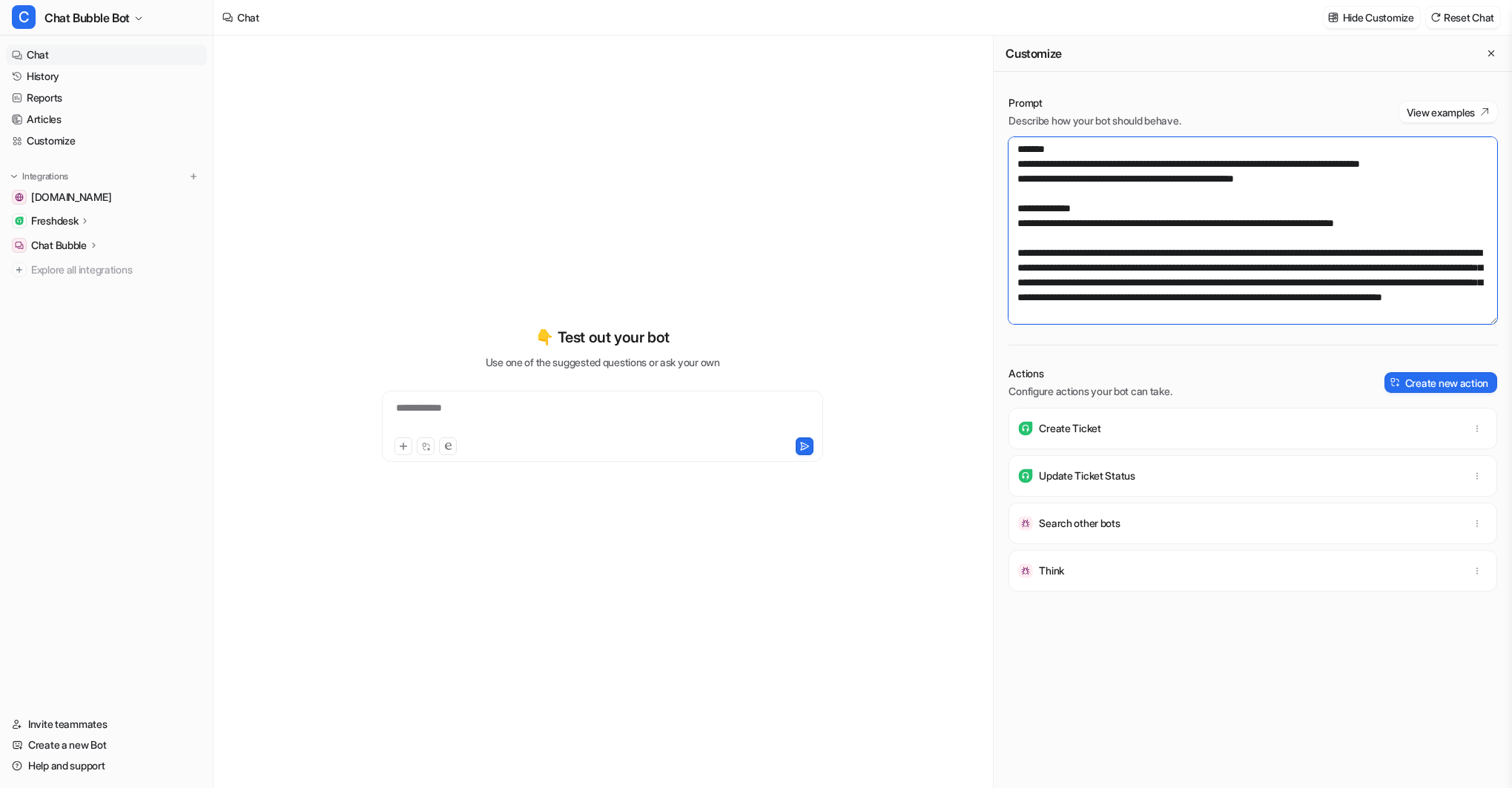
click at [1443, 218] on textarea at bounding box center [1252, 230] width 488 height 187
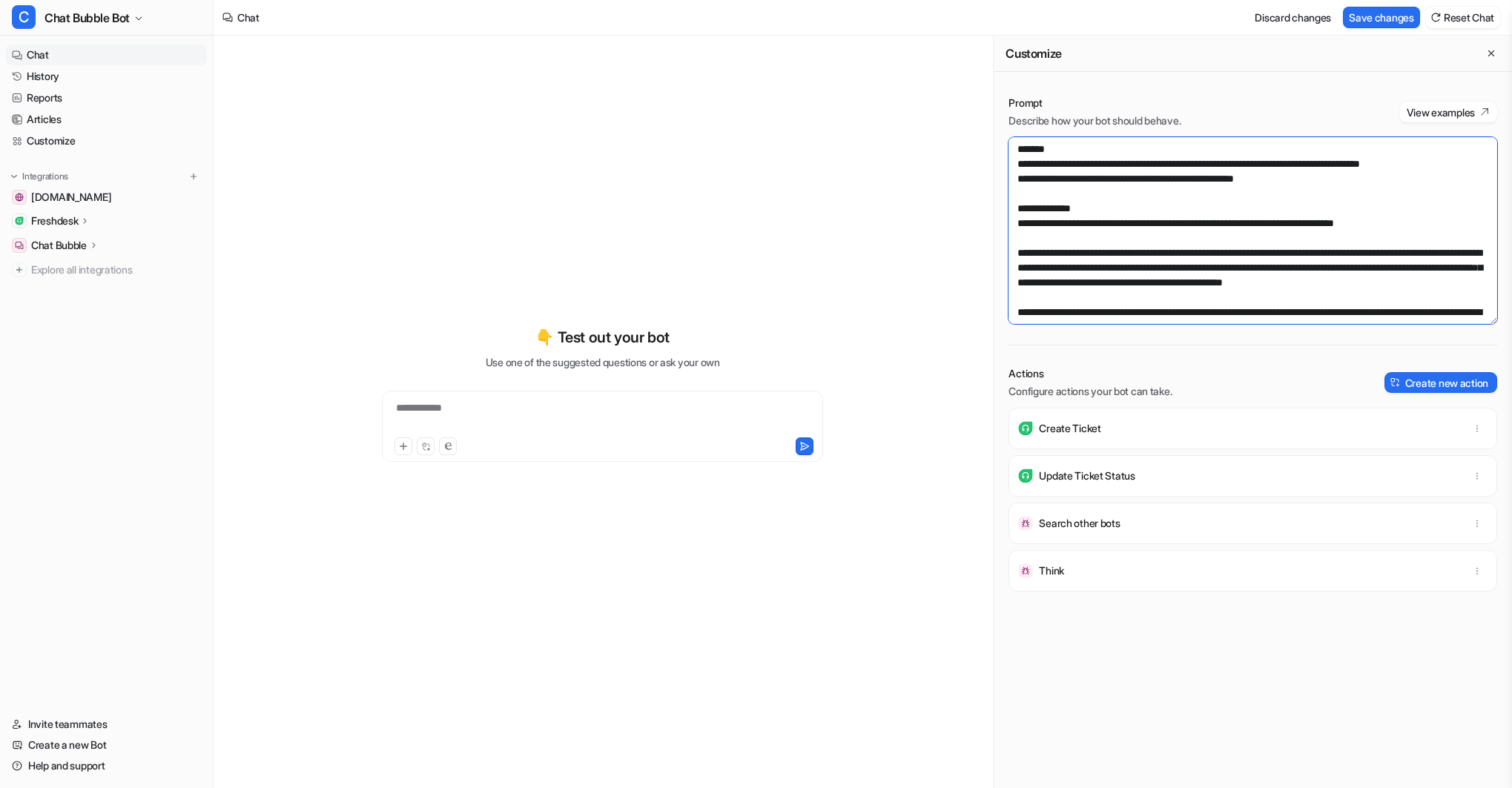
drag, startPoint x: 1382, startPoint y: 284, endPoint x: 1399, endPoint y: 273, distance: 20.2
click at [1382, 284] on textarea at bounding box center [1252, 230] width 488 height 187
click at [1109, 301] on textarea at bounding box center [1252, 230] width 488 height 187
type textarea "**********"
click at [1387, 18] on button "Save changes" at bounding box center [1381, 17] width 77 height 21
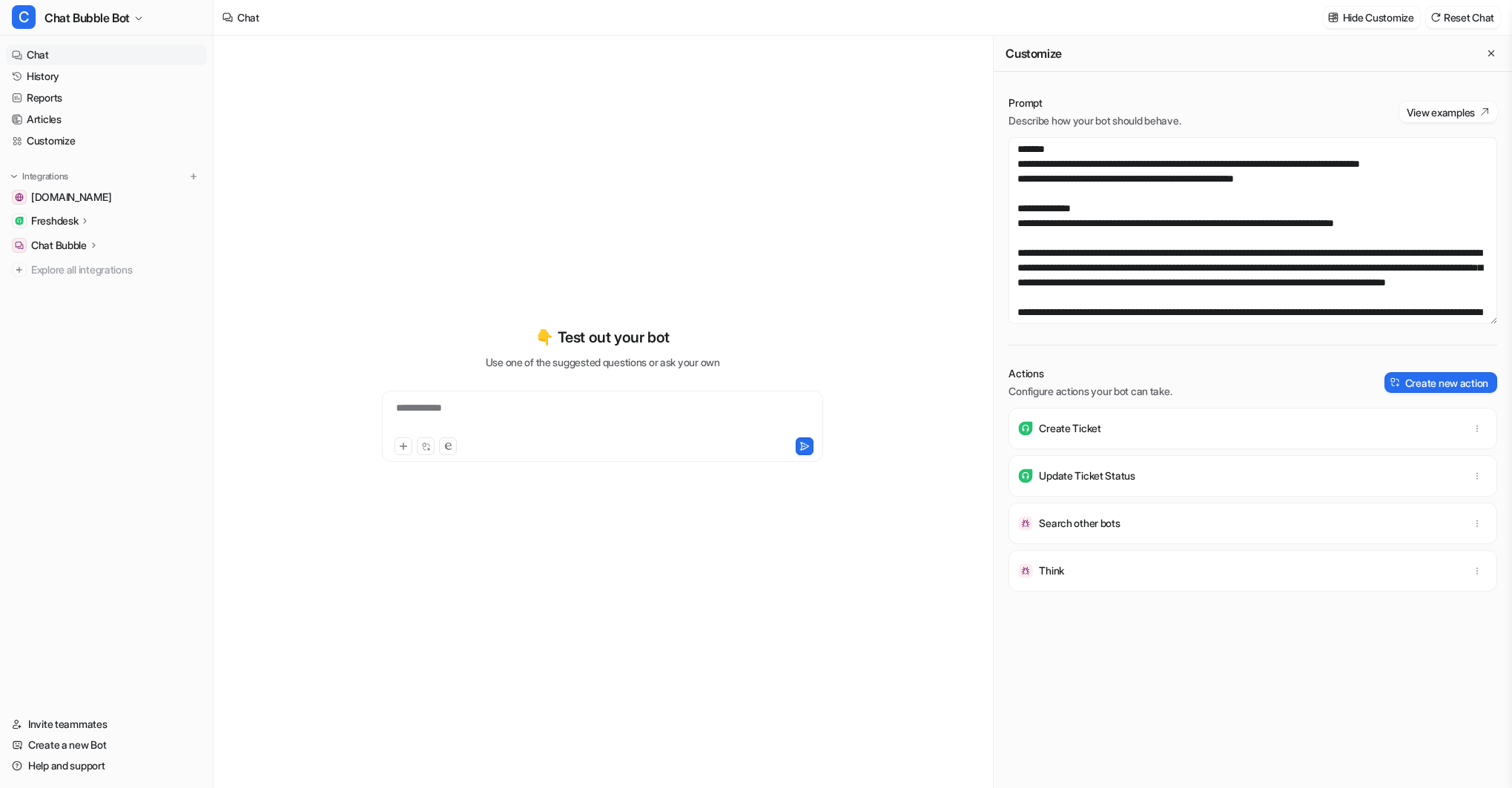
click at [515, 414] on div "**********" at bounding box center [602, 417] width 433 height 34
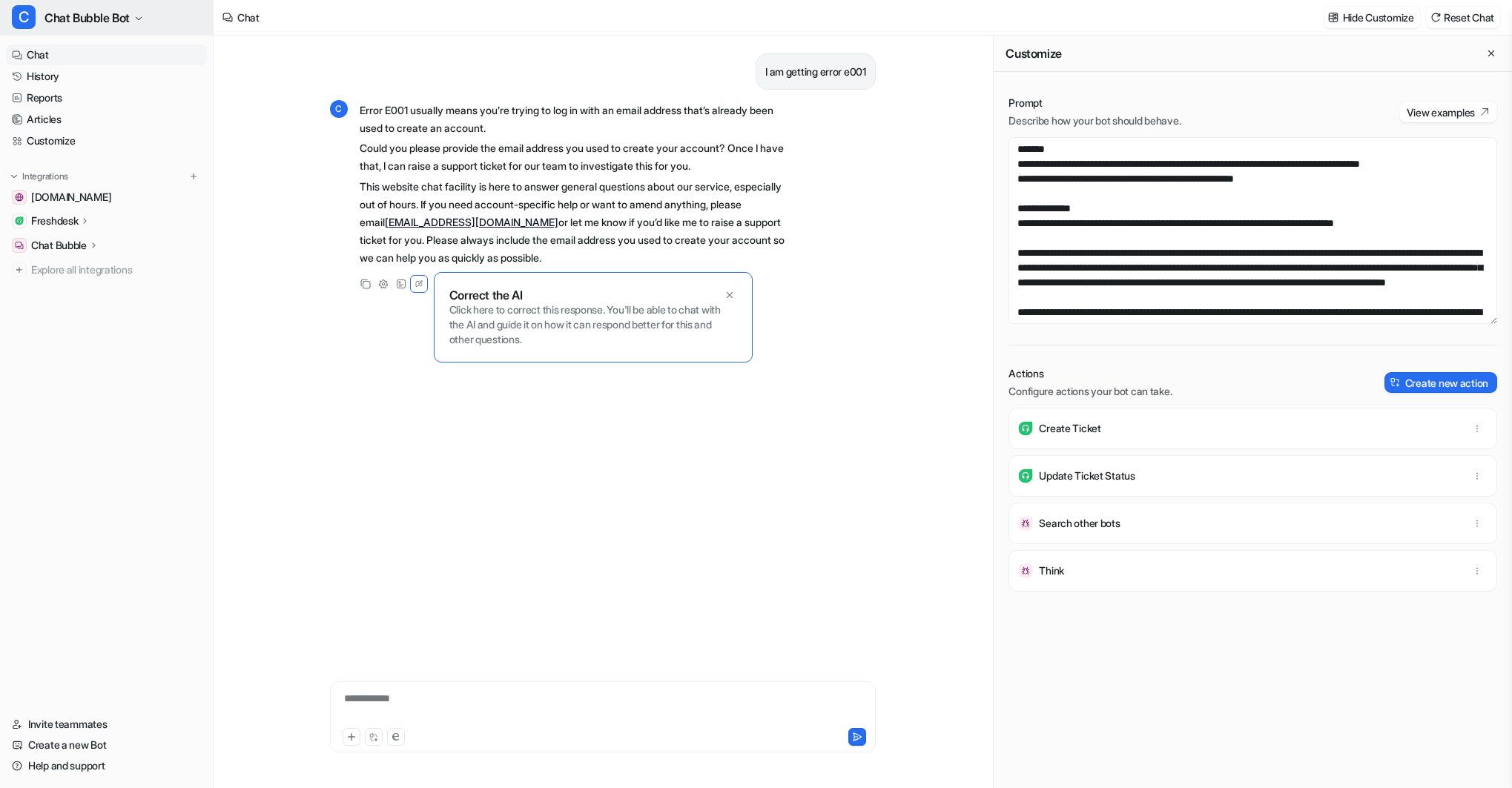
click at [119, 14] on span "Chat Bubble Bot" at bounding box center [87, 18] width 86 height 21
click at [79, 78] on div "D Default Bot" at bounding box center [55, 81] width 69 height 15
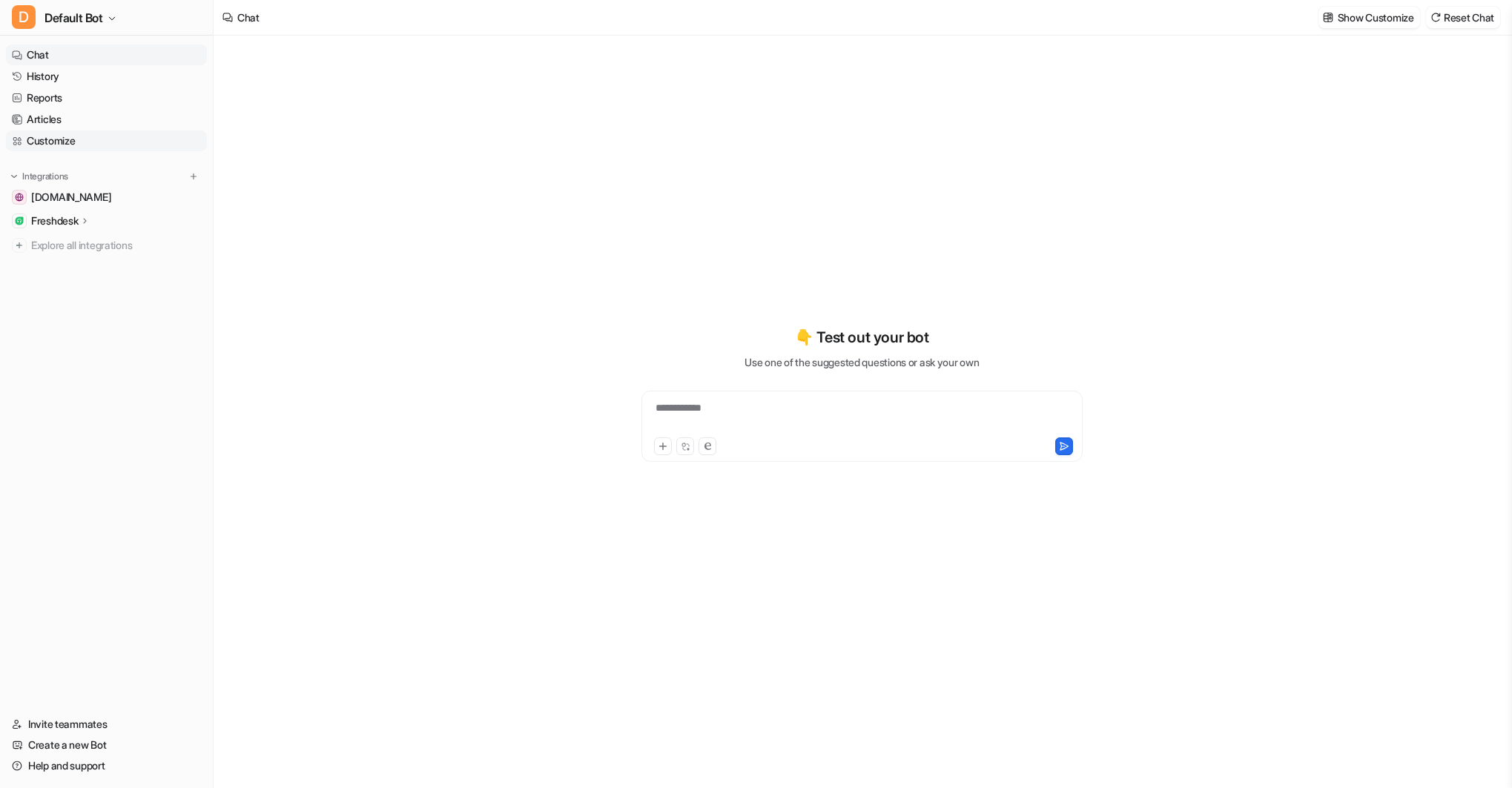
click at [69, 141] on link "Customize" at bounding box center [106, 141] width 201 height 21
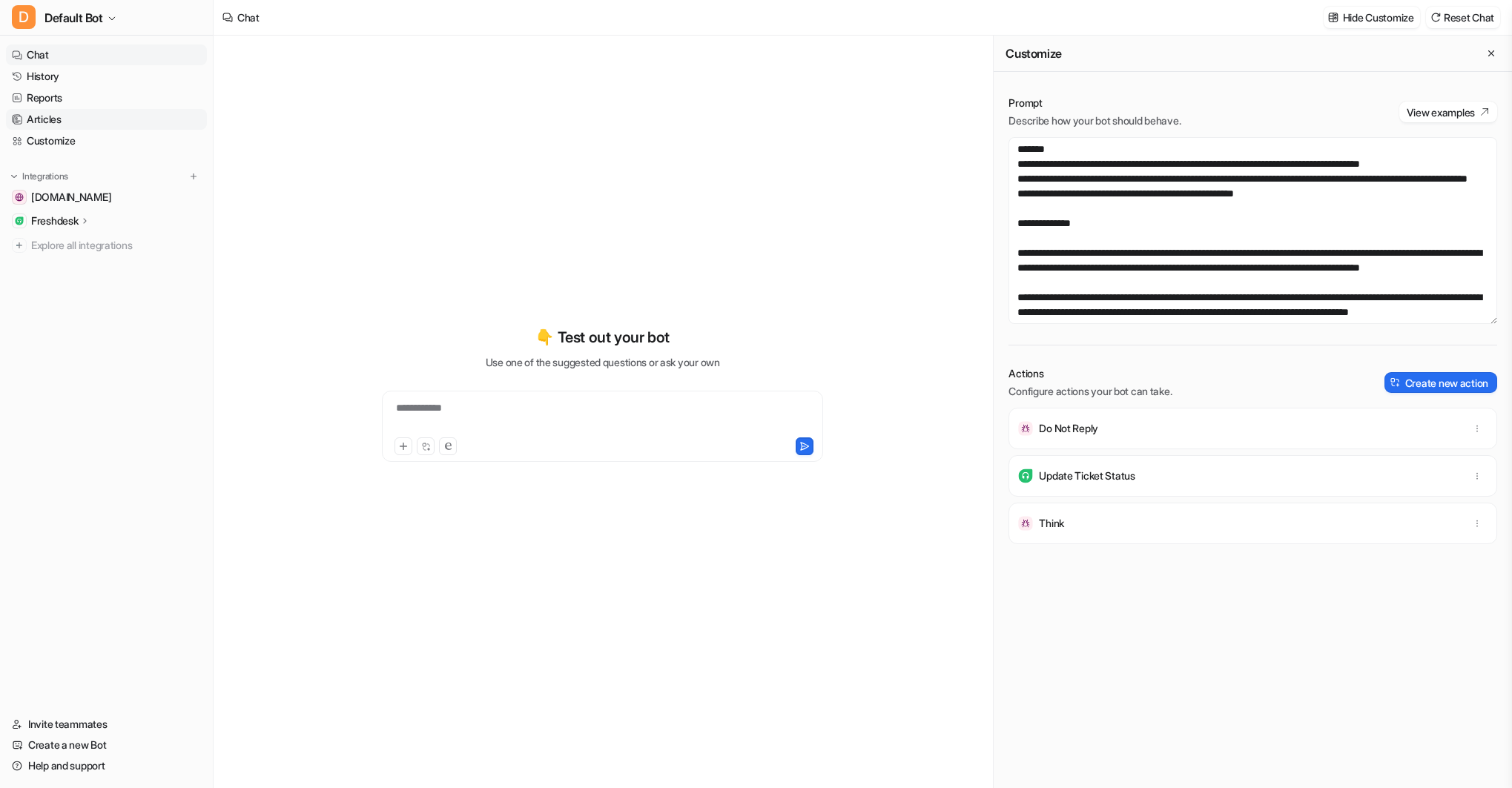
click at [61, 120] on link "Articles" at bounding box center [106, 119] width 201 height 21
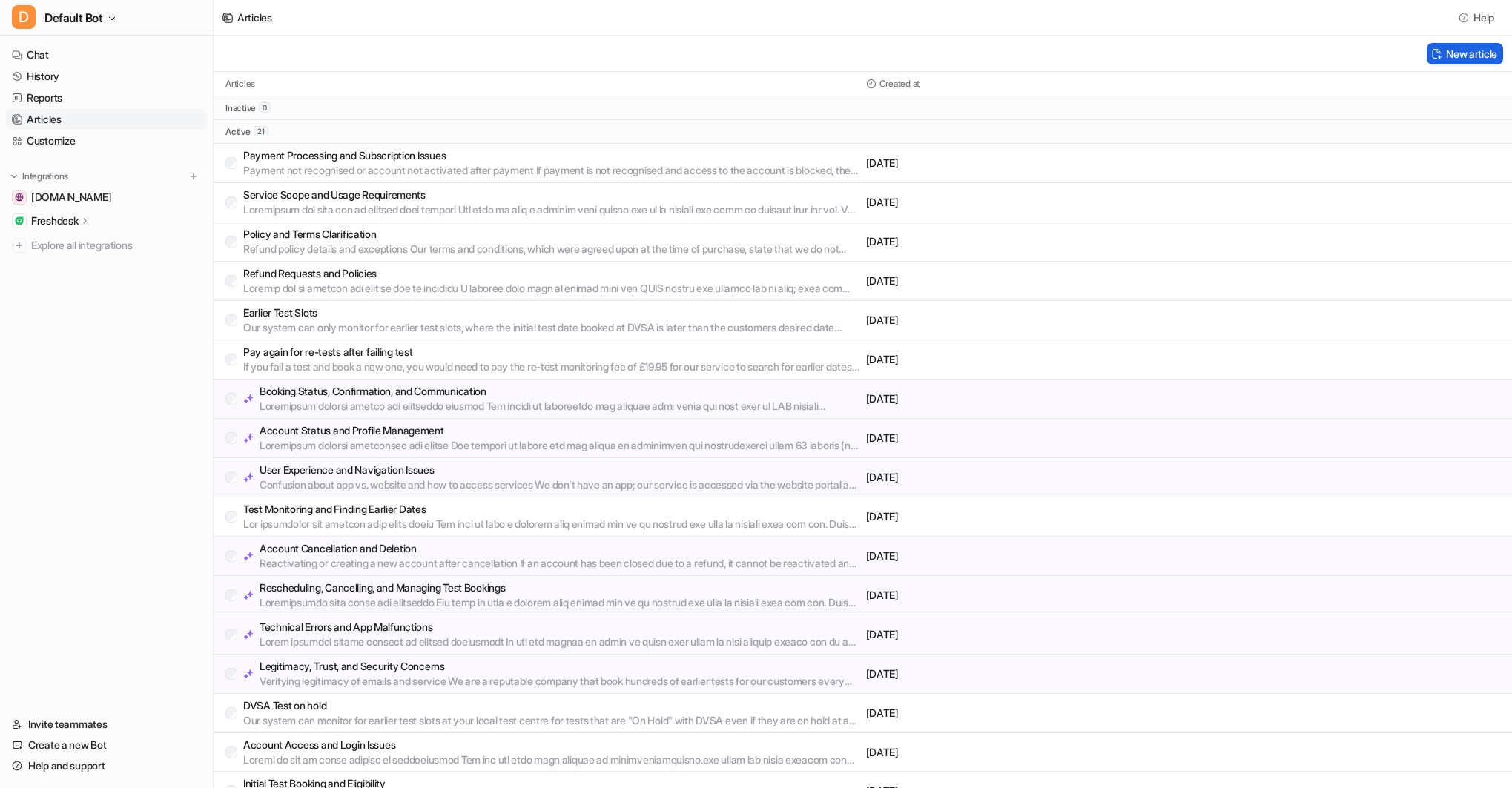
click at [1465, 49] on button "New article" at bounding box center [1465, 53] width 76 height 21
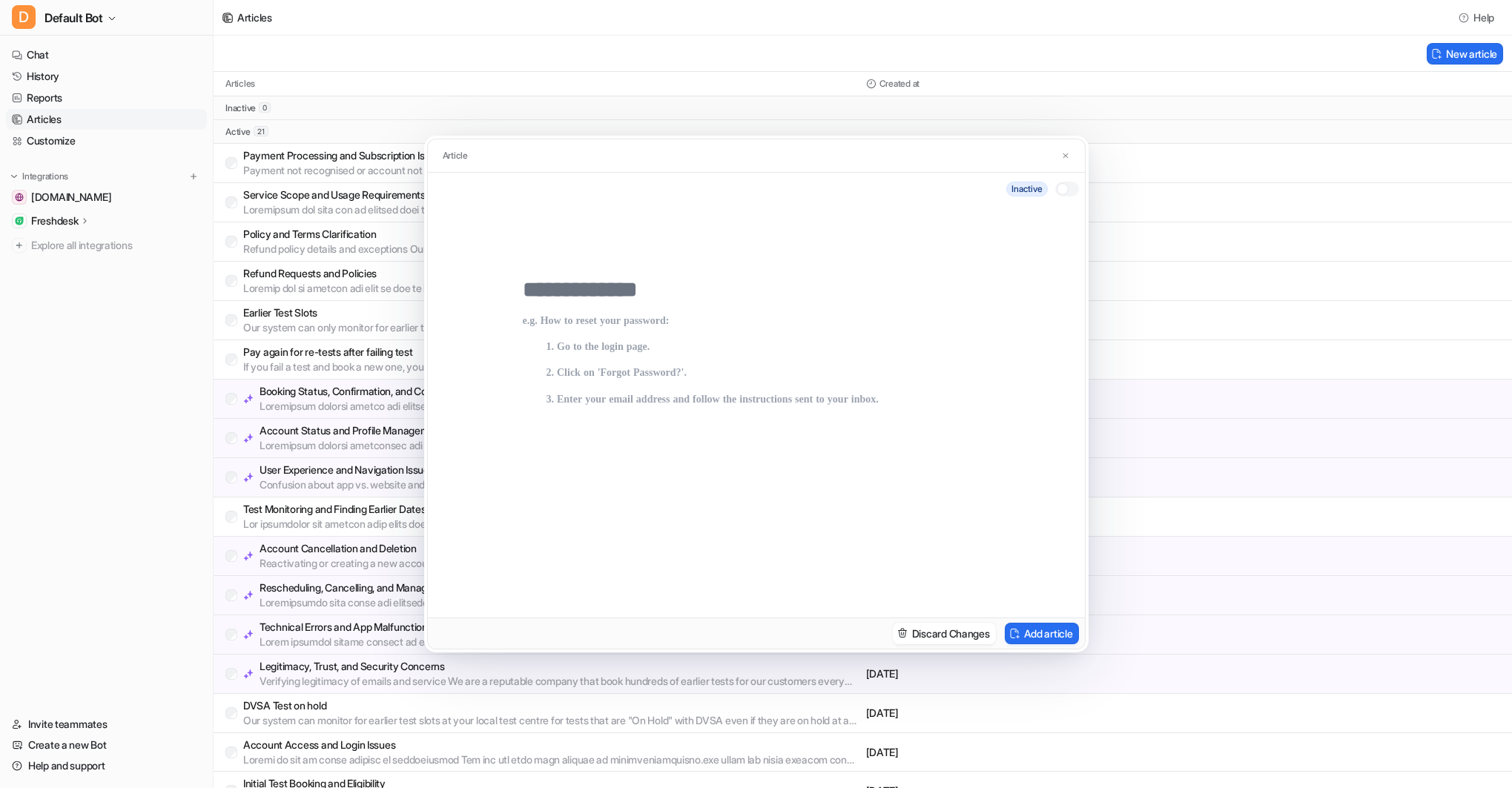
click at [578, 289] on input "text" at bounding box center [757, 290] width 467 height 27
type input "**********"
drag, startPoint x: 538, startPoint y: 338, endPoint x: 553, endPoint y: 335, distance: 15.3
click at [538, 338] on p at bounding box center [757, 451] width 467 height 273
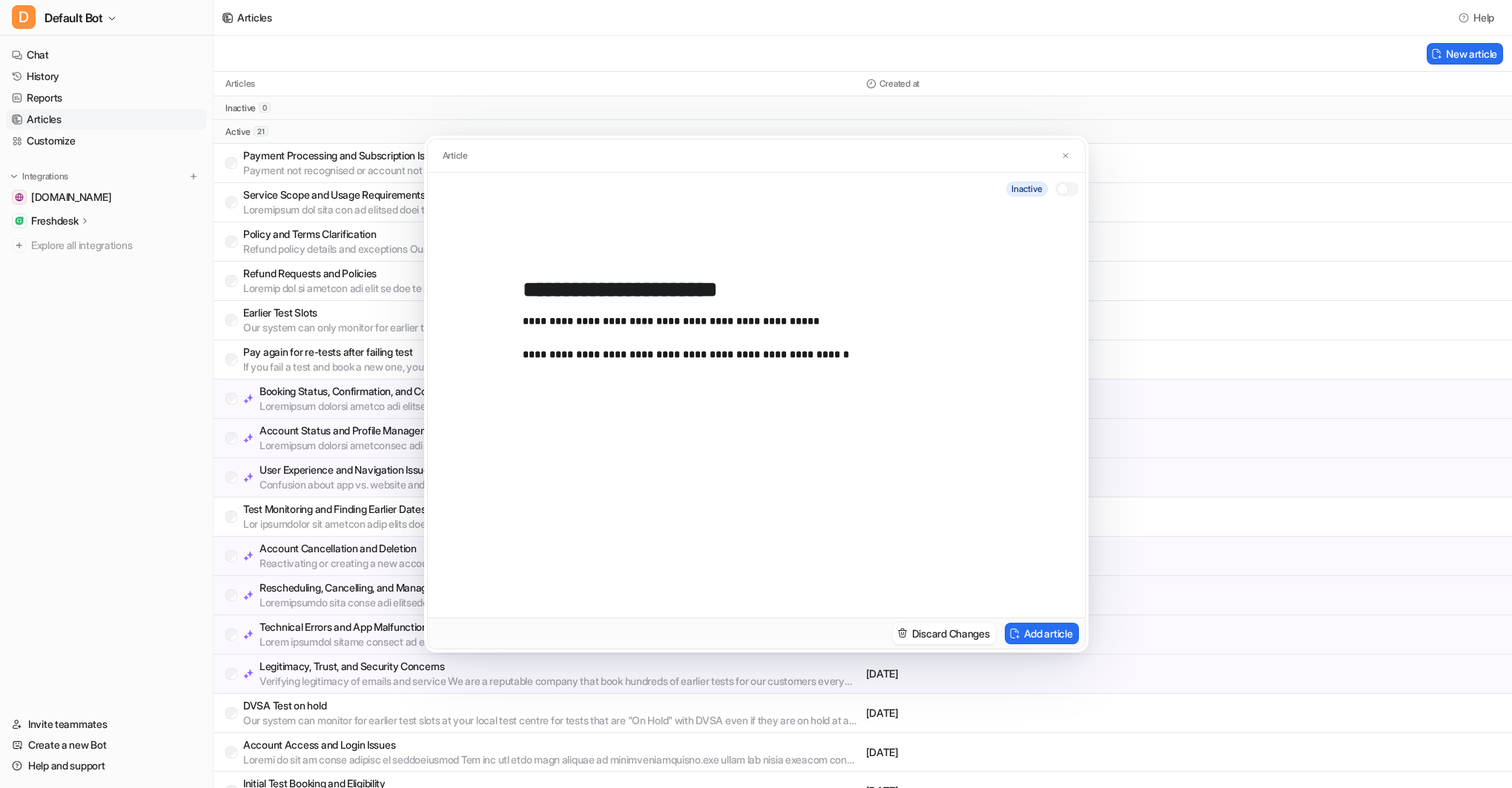
click at [636, 354] on p "**********" at bounding box center [757, 355] width 467 height 14
drag, startPoint x: 806, startPoint y: 358, endPoint x: 820, endPoint y: 355, distance: 14.3
click at [806, 358] on p "**********" at bounding box center [757, 355] width 467 height 14
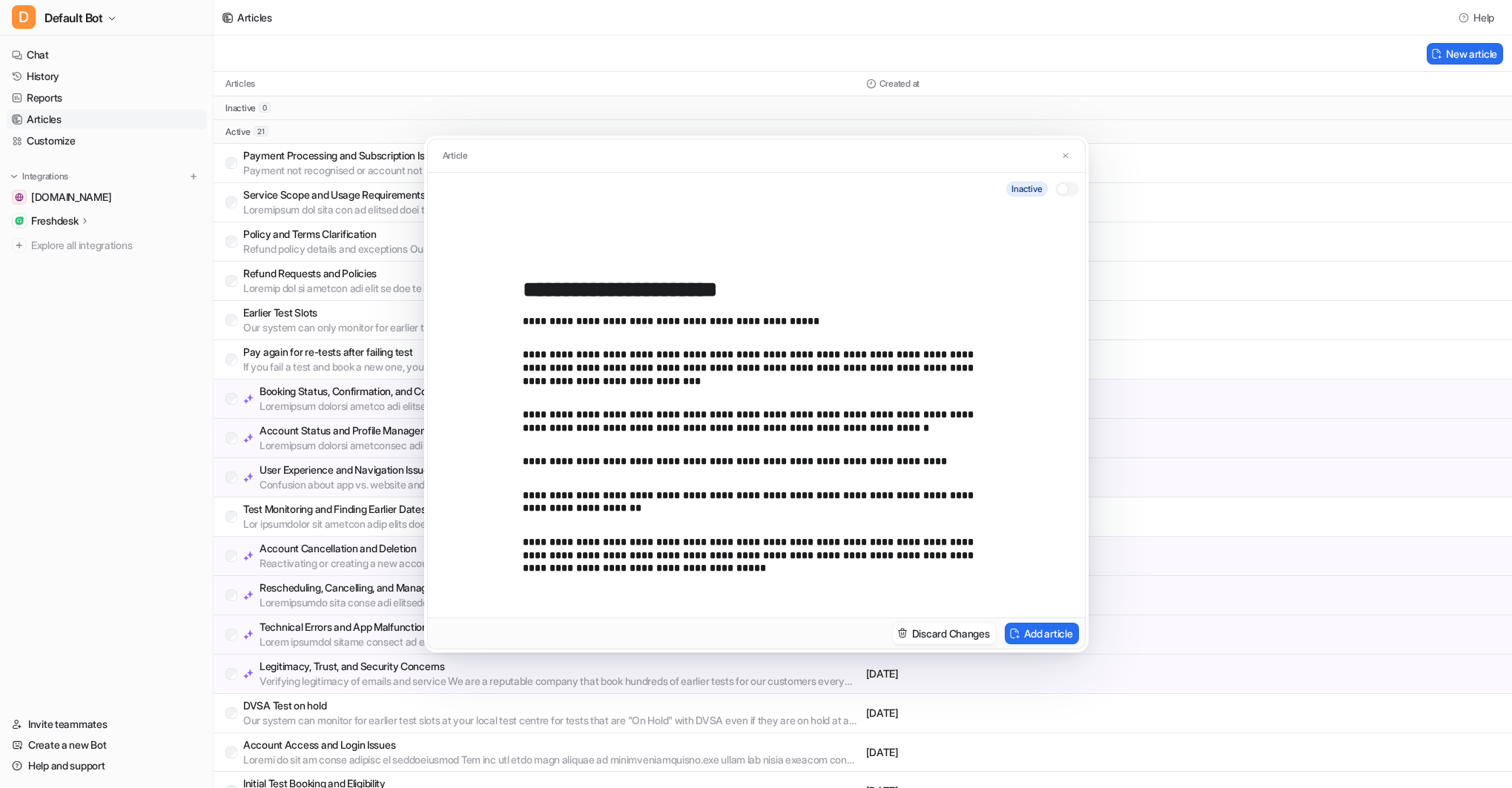
click at [569, 383] on p "**********" at bounding box center [757, 368] width 467 height 39
click at [555, 383] on p "**********" at bounding box center [757, 368] width 467 height 39
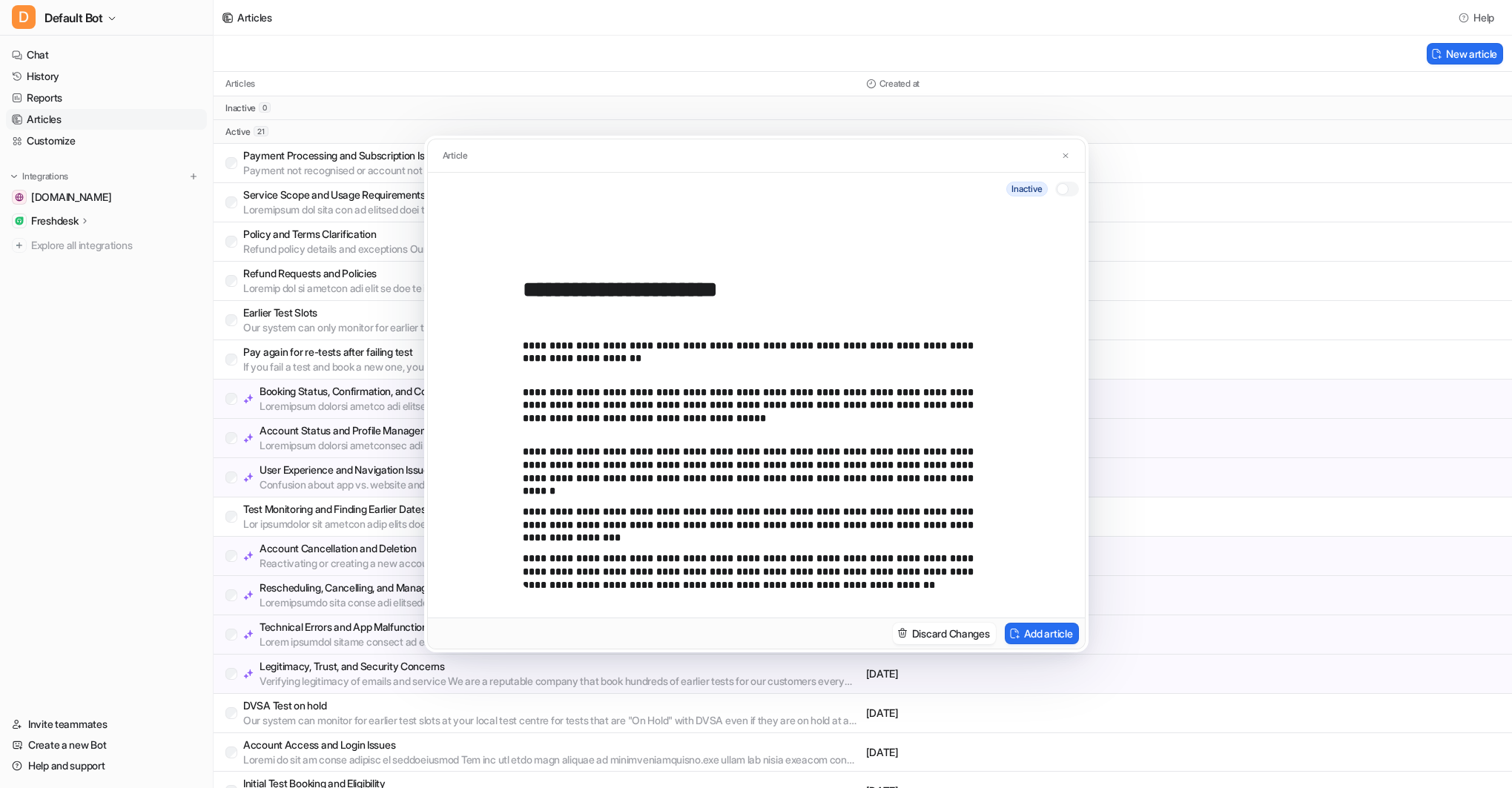
scroll to position [167, 0]
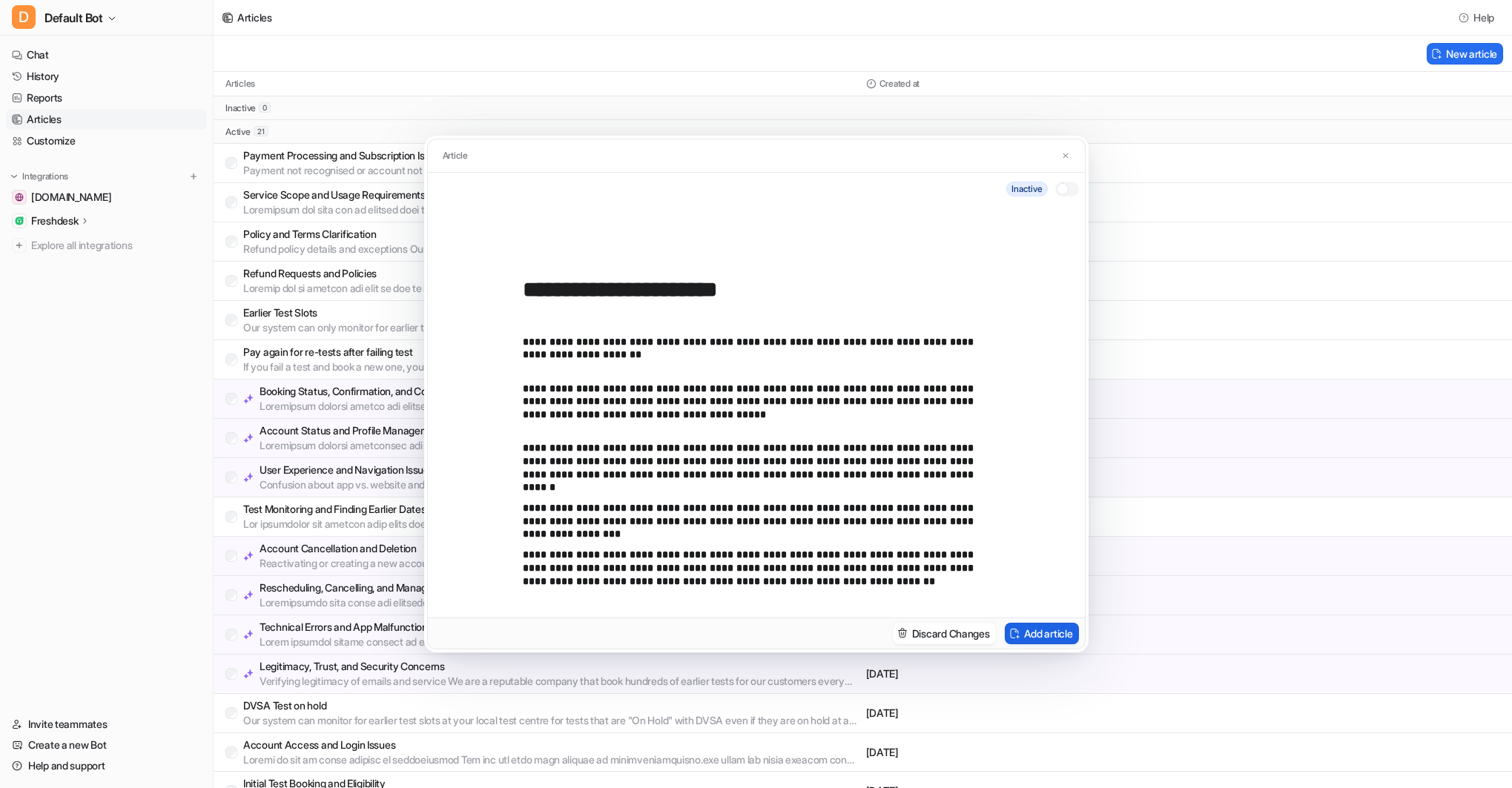
click at [1029, 631] on button "Add article" at bounding box center [1042, 633] width 74 height 21
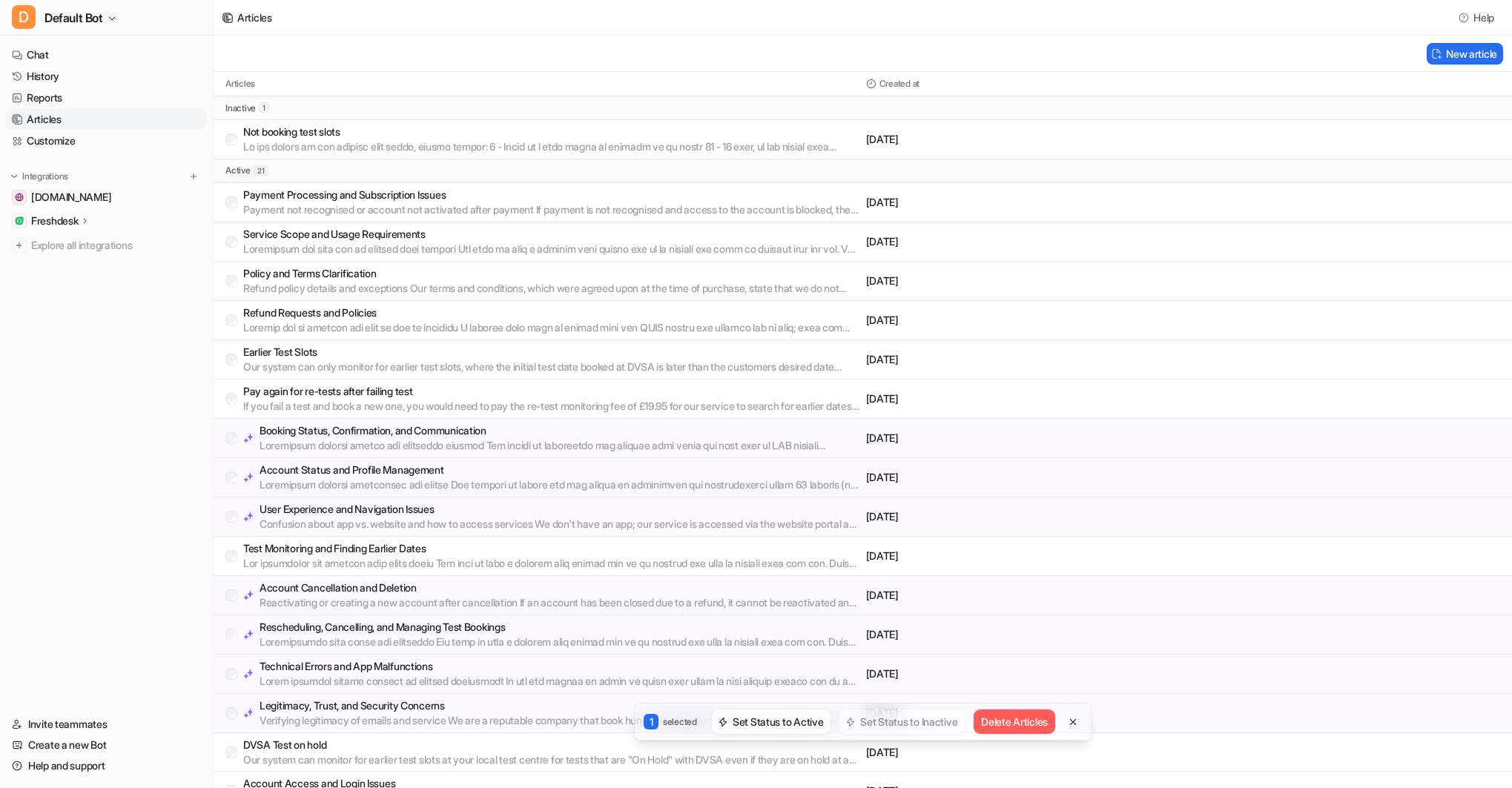
click at [762, 722] on button "Set Status to Active" at bounding box center [771, 721] width 119 height 25
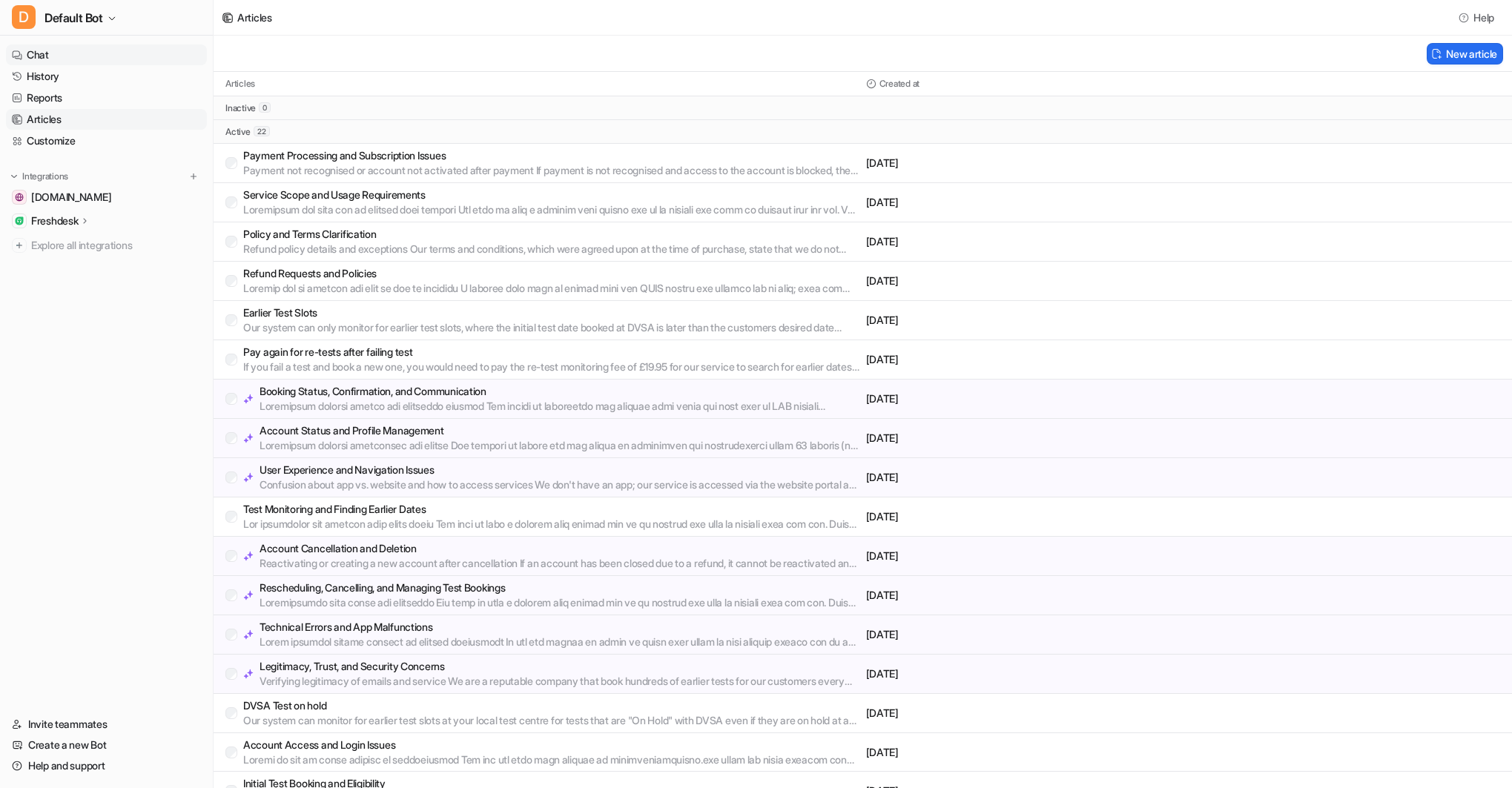
click at [47, 52] on link "Chat" at bounding box center [106, 55] width 201 height 21
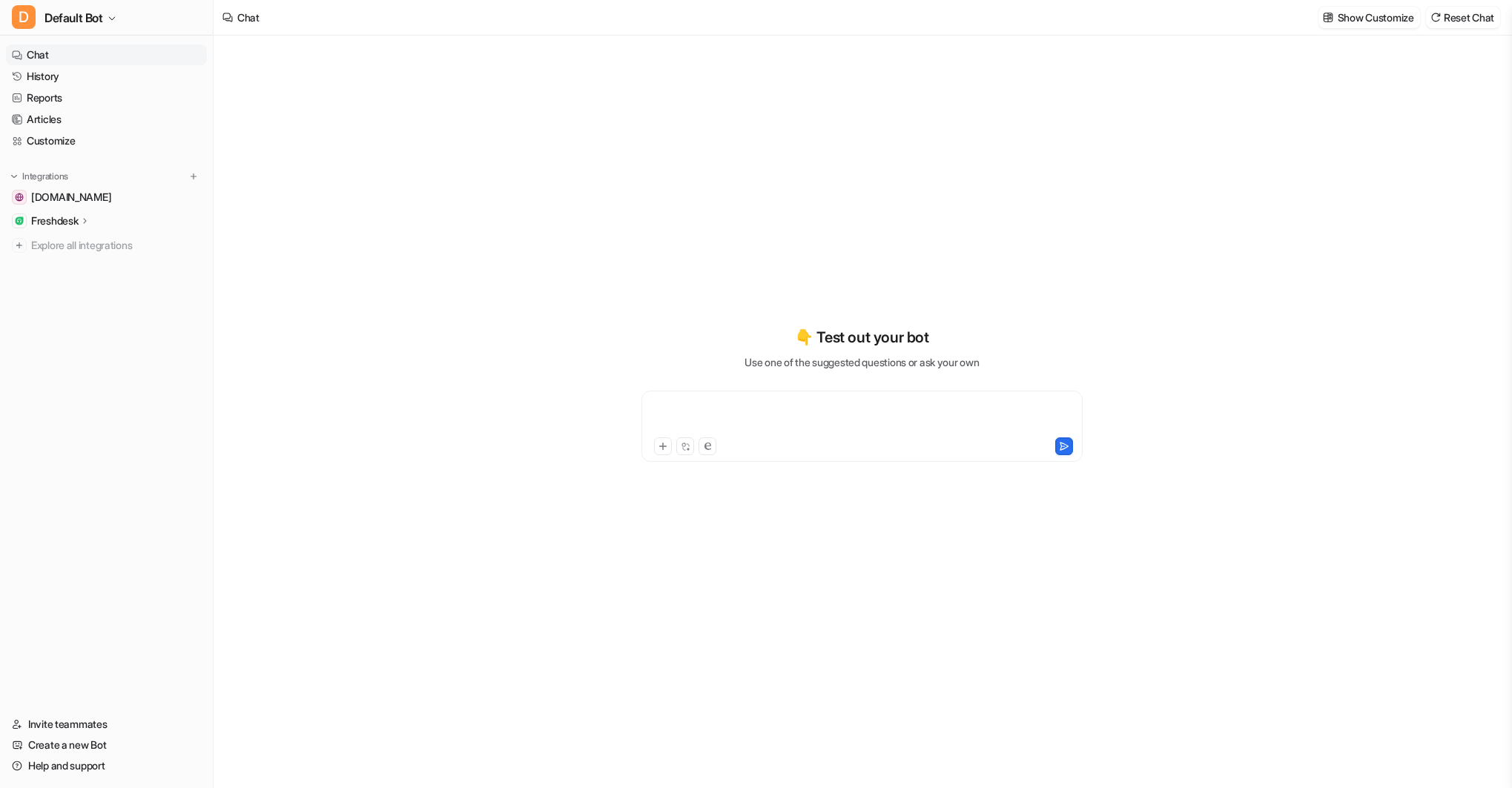
click at [723, 412] on div at bounding box center [862, 417] width 433 height 34
